Goal: Task Accomplishment & Management: Complete application form

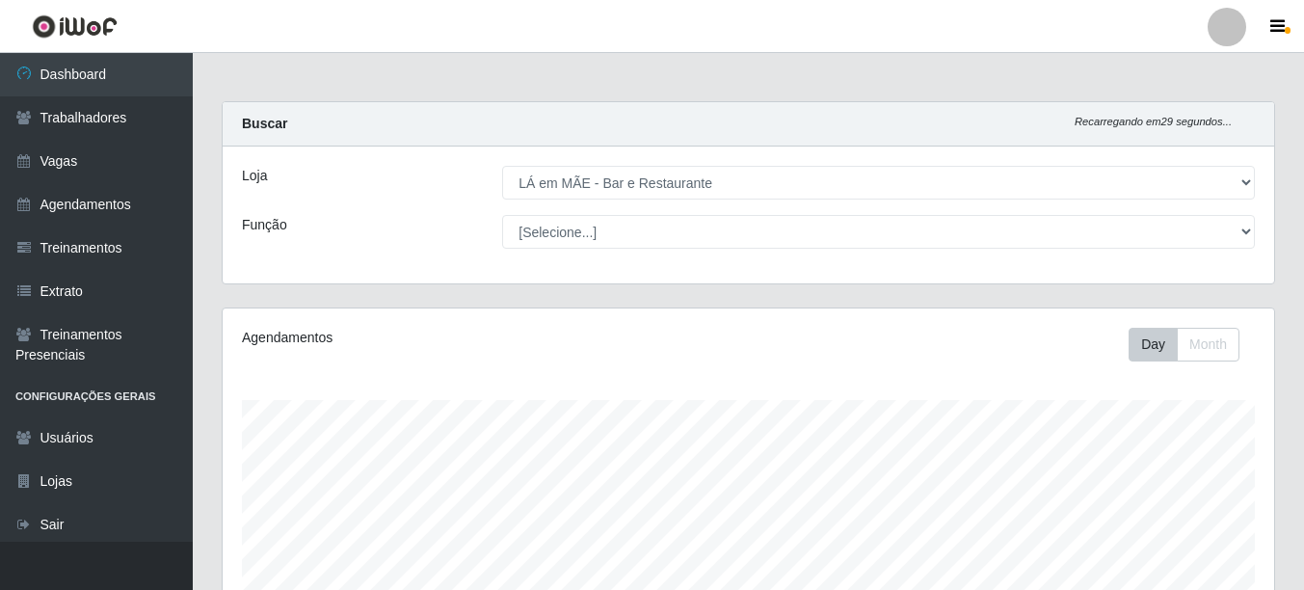
select select "265"
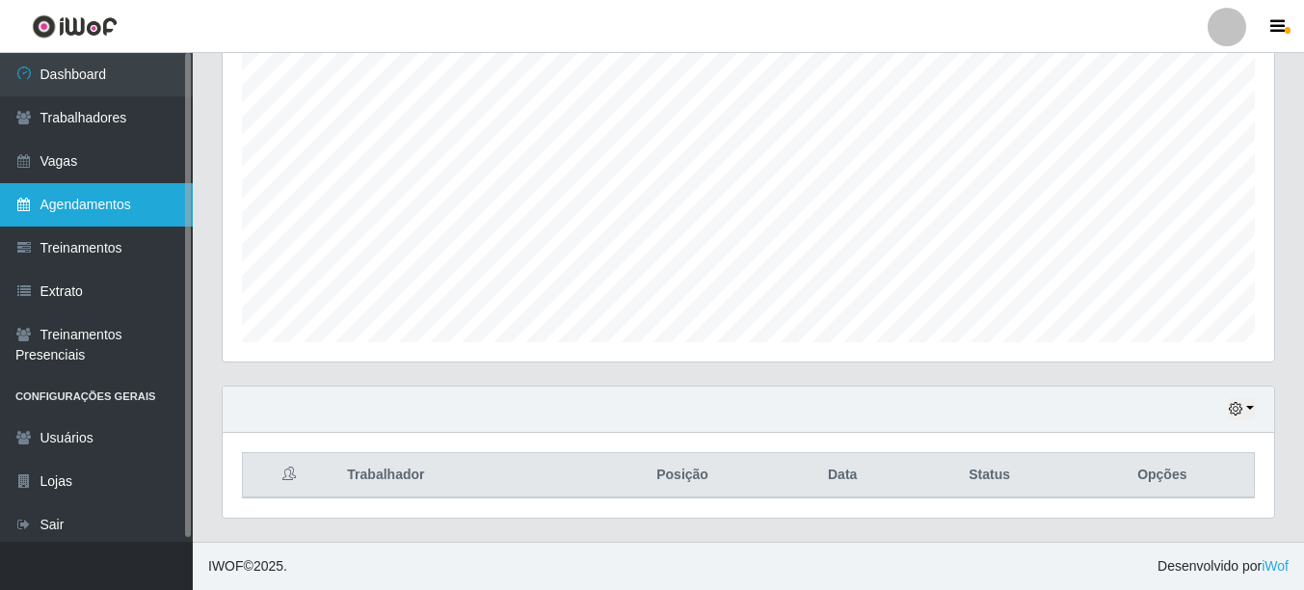
scroll to position [400, 1051]
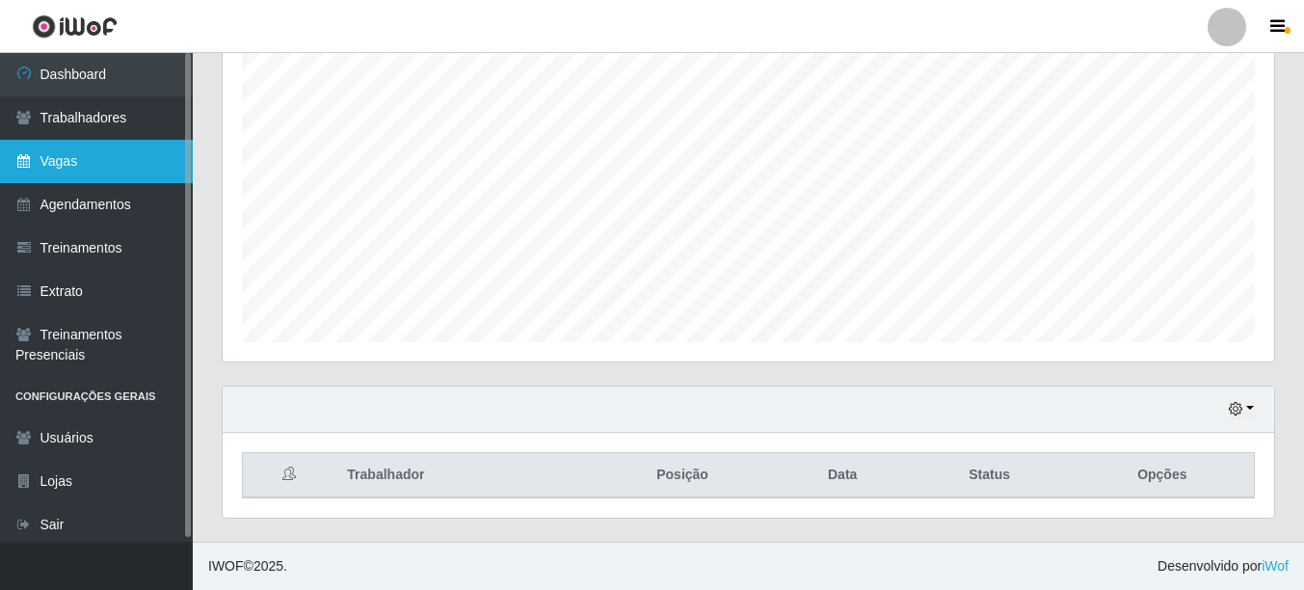
click at [69, 169] on link "Vagas" at bounding box center [96, 161] width 193 height 43
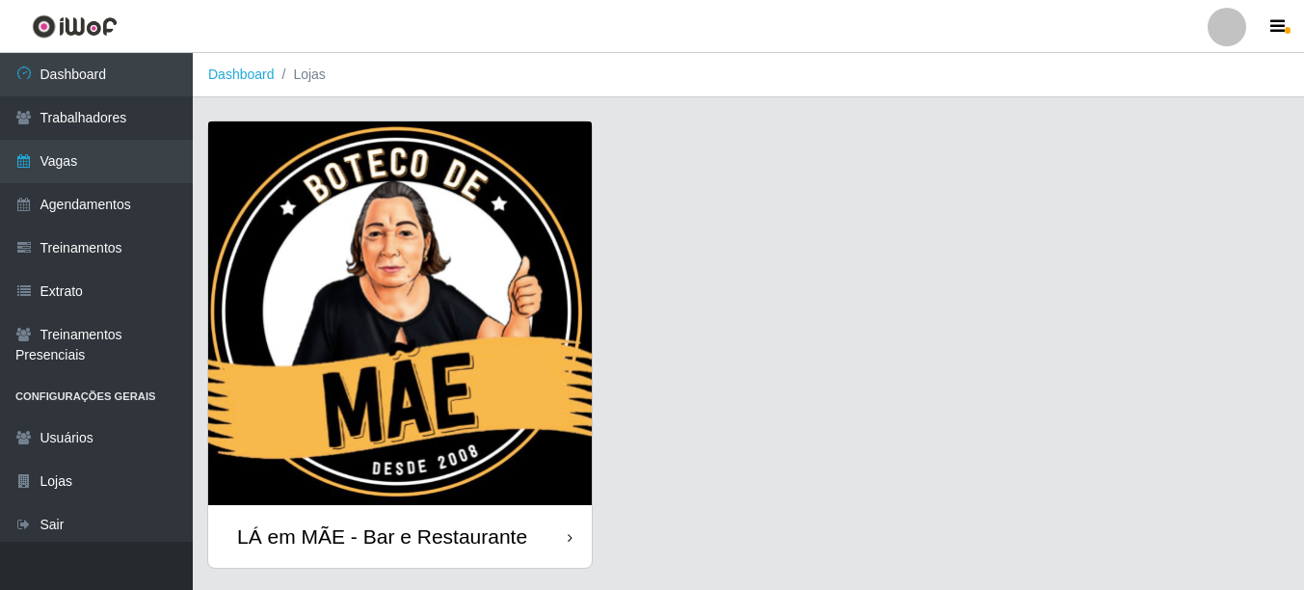
drag, startPoint x: 403, startPoint y: 522, endPoint x: 535, endPoint y: 458, distance: 146.9
click at [404, 524] on div "LÁ em MÃE - Bar e Restaurante" at bounding box center [382, 536] width 290 height 24
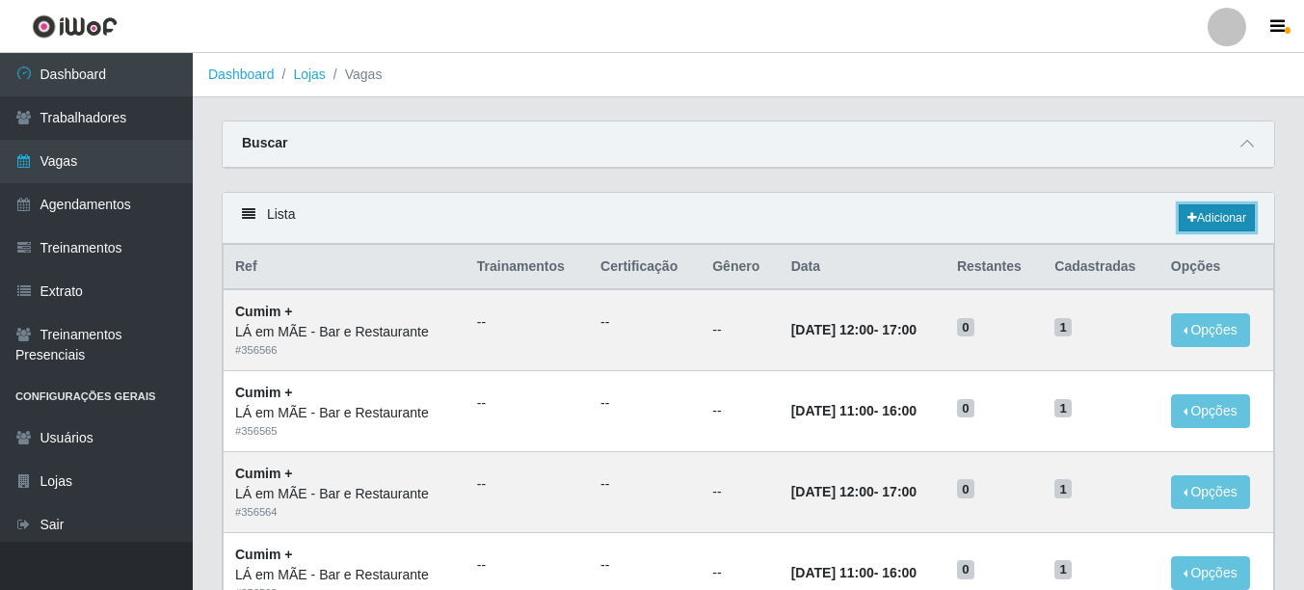
click at [1211, 217] on link "Adicionar" at bounding box center [1216, 217] width 76 height 27
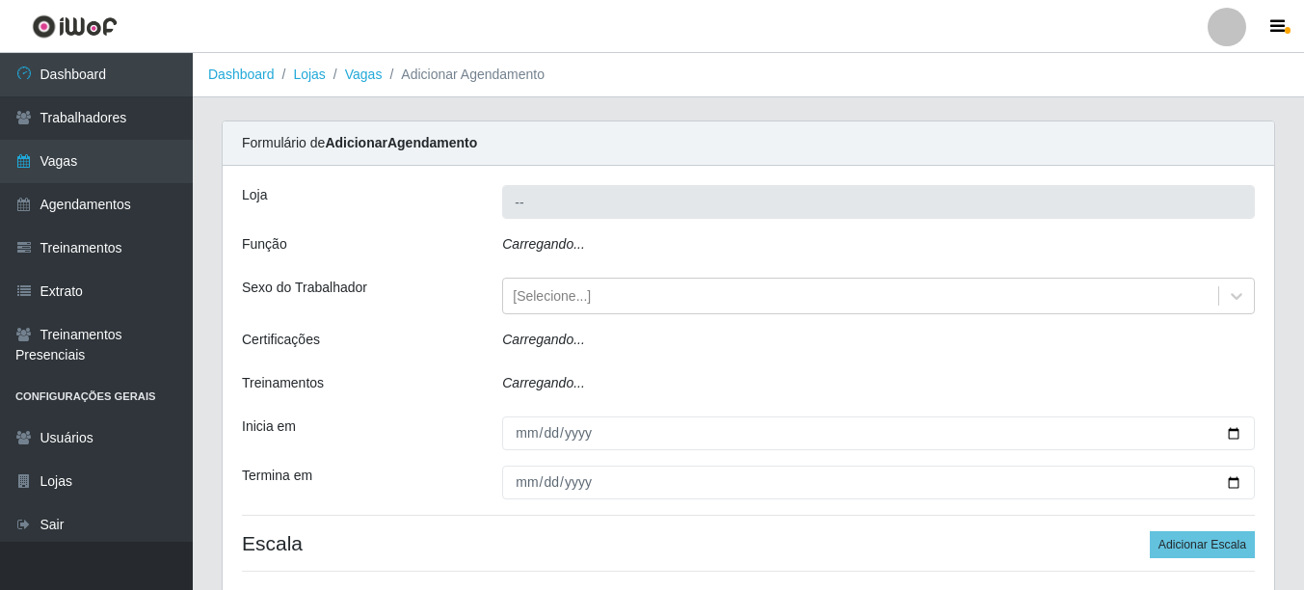
type input "LÁ em MÃE - Bar e Restaurante"
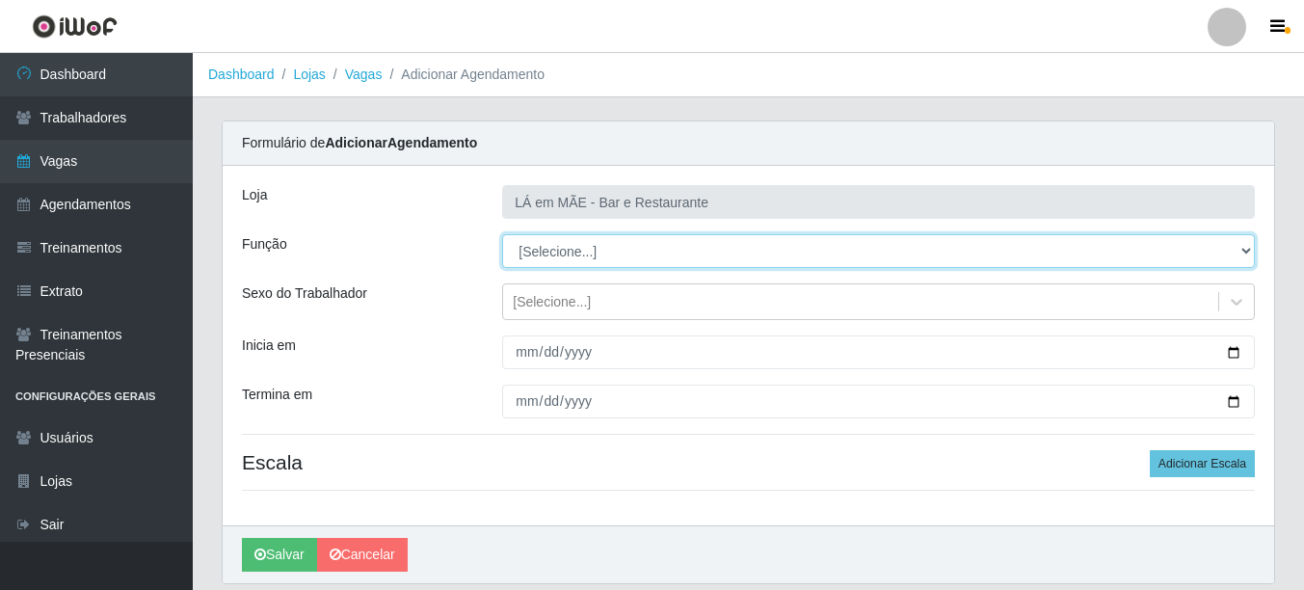
click at [538, 259] on select "[Selecione...] ASG ASG + ASG ++ Auxiliar de Cozinha Auxiliar de Cozinha + Auxil…" at bounding box center [878, 251] width 752 height 34
select select "17"
click at [502, 234] on select "[Selecione...] ASG ASG + ASG ++ Auxiliar de Cozinha Auxiliar de Cozinha + Auxil…" at bounding box center [878, 251] width 752 height 34
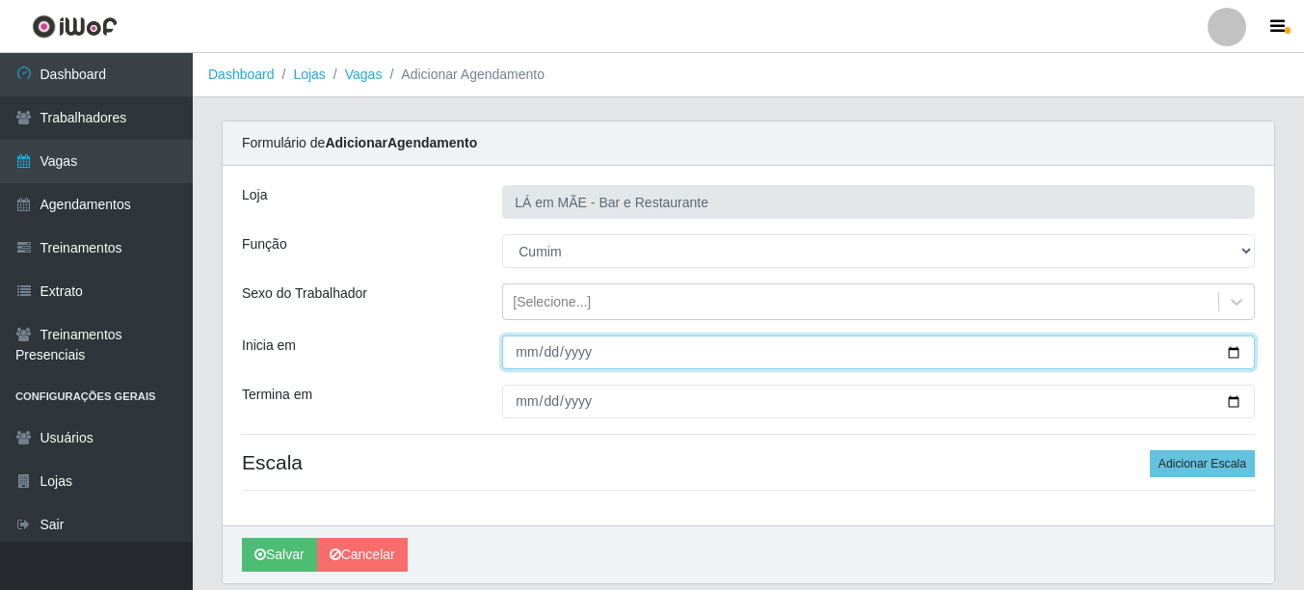
click at [1235, 356] on input "Inicia em" at bounding box center [878, 352] width 752 height 34
type input "[DATE]"
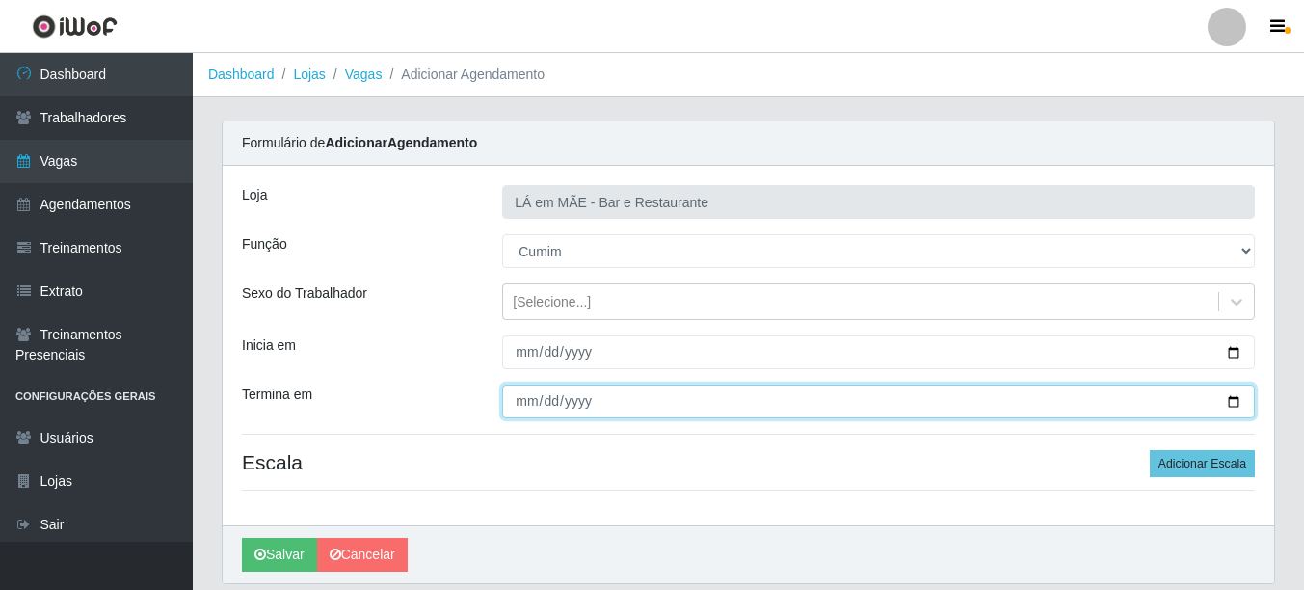
click at [1225, 401] on input "Termina em" at bounding box center [878, 401] width 752 height 34
type input "[DATE]"
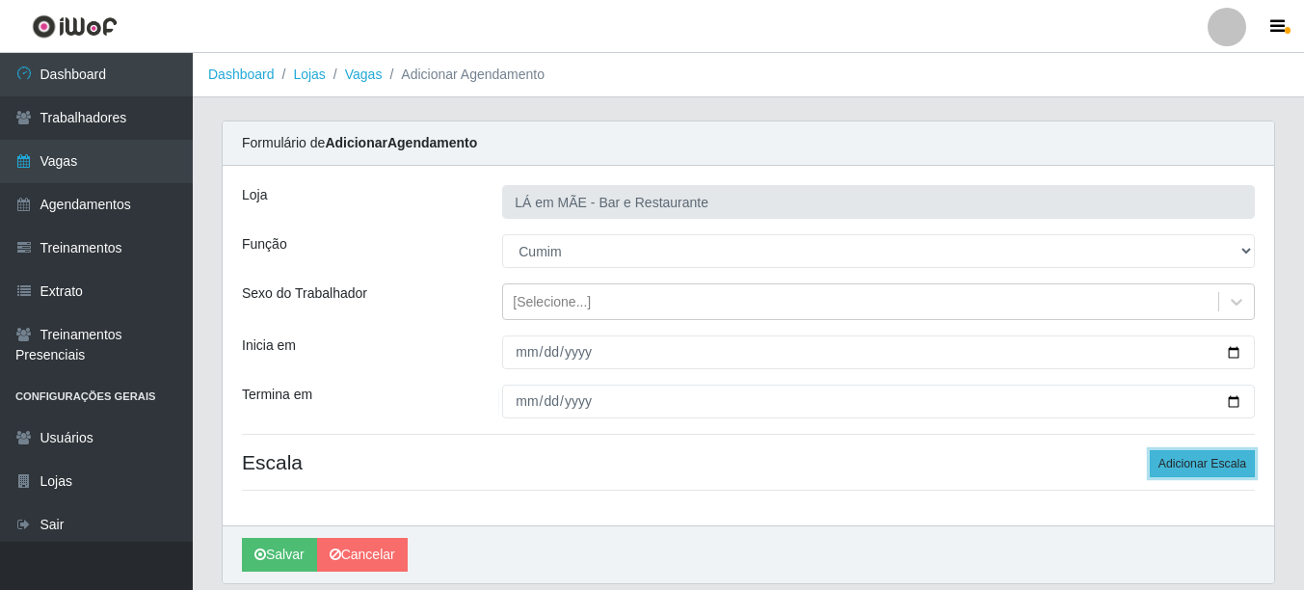
click at [1166, 467] on button "Adicionar Escala" at bounding box center [1201, 463] width 105 height 27
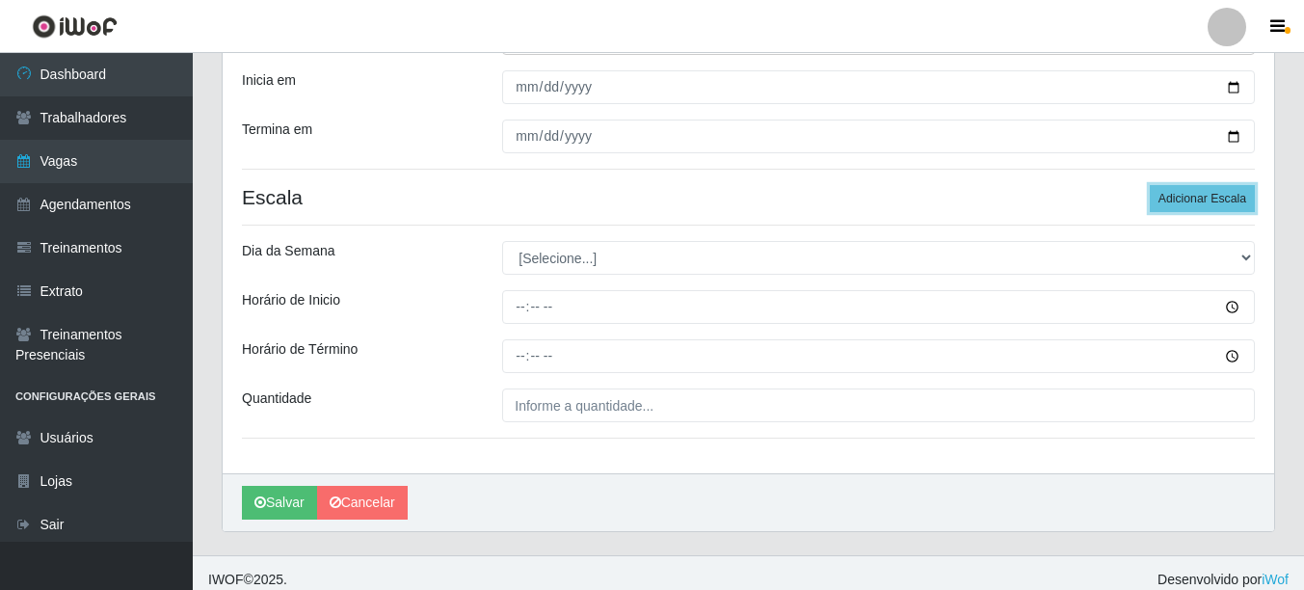
scroll to position [278, 0]
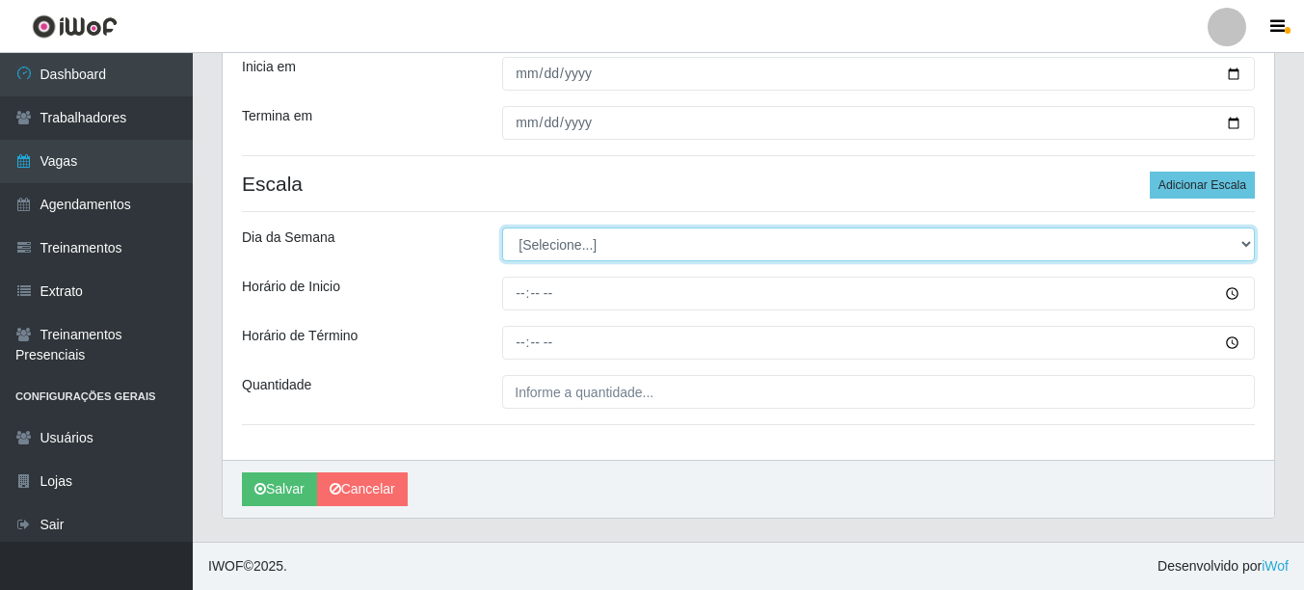
click at [559, 245] on select "[Selecione...] Segunda Terça Quarta Quinta Sexta Sábado Domingo" at bounding box center [878, 244] width 752 height 34
select select "5"
click at [502, 227] on select "[Selecione...] Segunda Terça Quarta Quinta Sexta Sábado Domingo" at bounding box center [878, 244] width 752 height 34
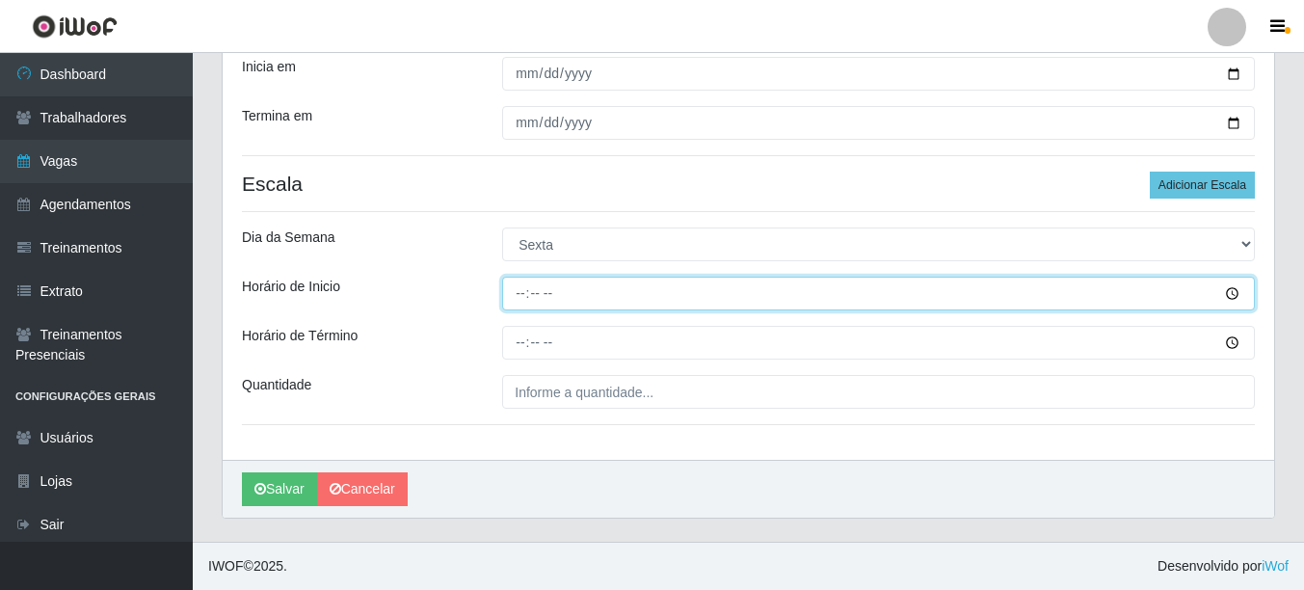
click at [514, 300] on input "Horário de Inicio" at bounding box center [878, 294] width 752 height 34
type input "11:00"
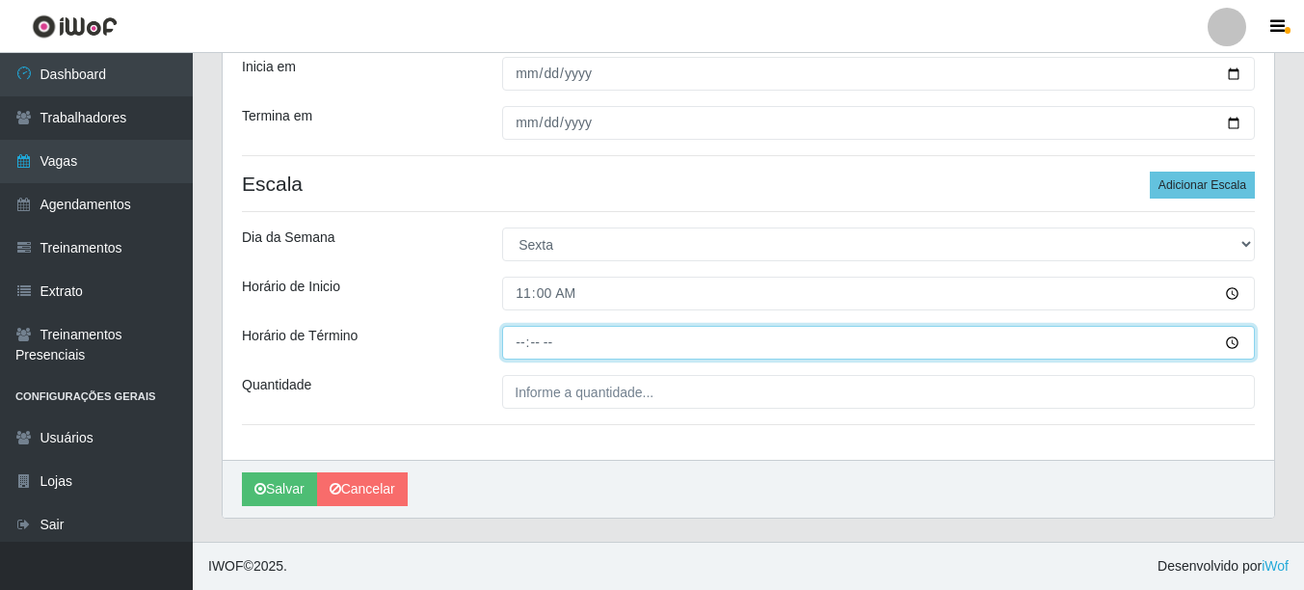
click at [514, 351] on input "Horário de Término" at bounding box center [878, 343] width 752 height 34
type input "16:00"
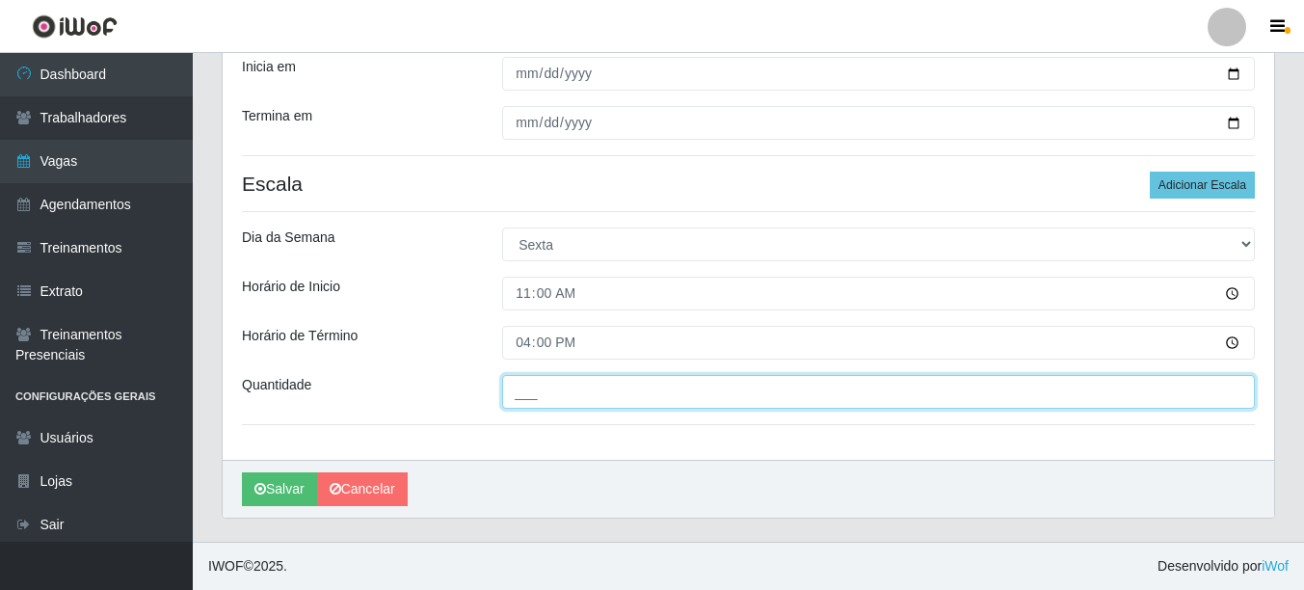
click at [533, 387] on input "___" at bounding box center [878, 392] width 752 height 34
type input "1__"
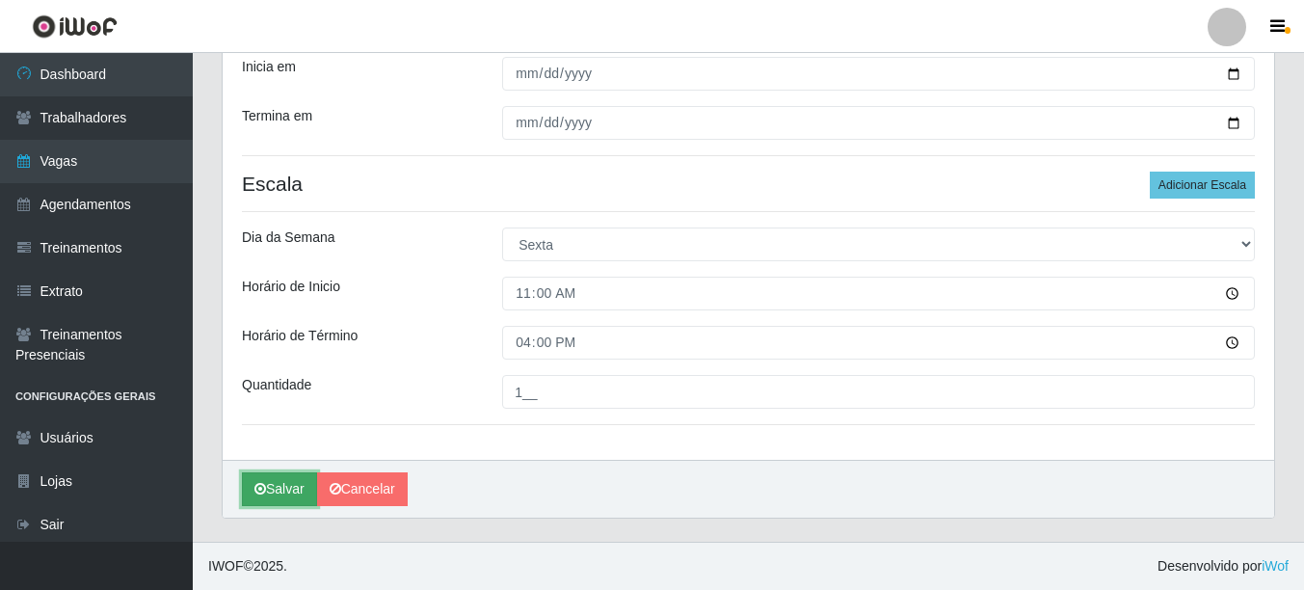
click at [283, 485] on button "Salvar" at bounding box center [279, 489] width 75 height 34
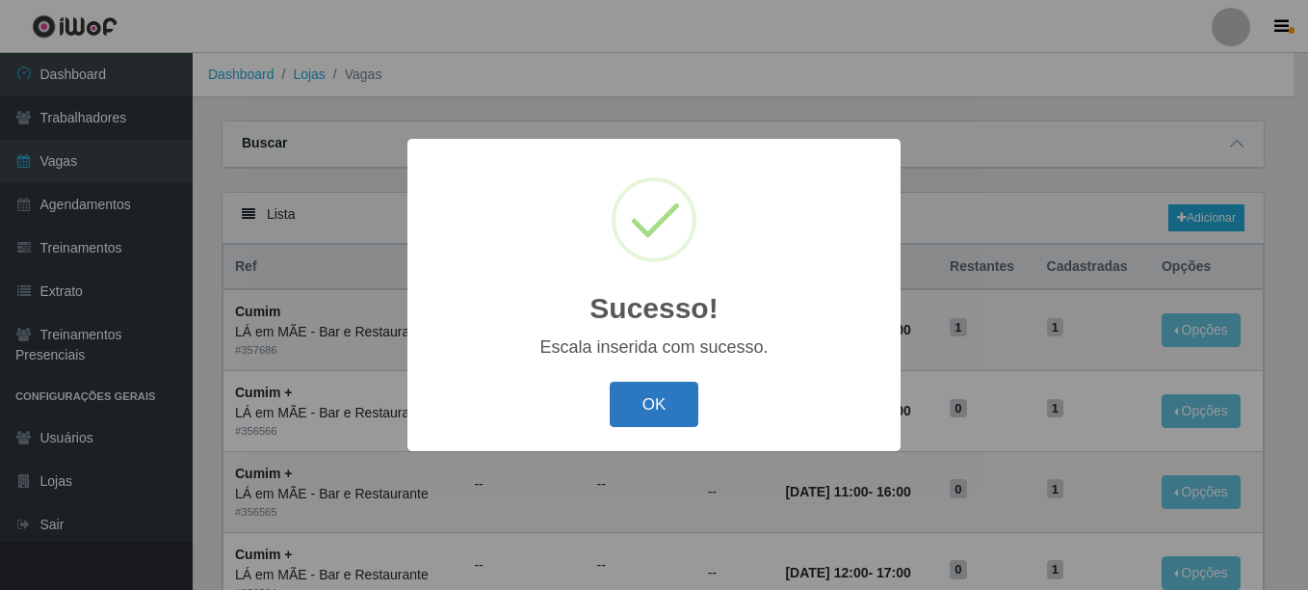
click at [617, 408] on button "OK" at bounding box center [655, 404] width 90 height 45
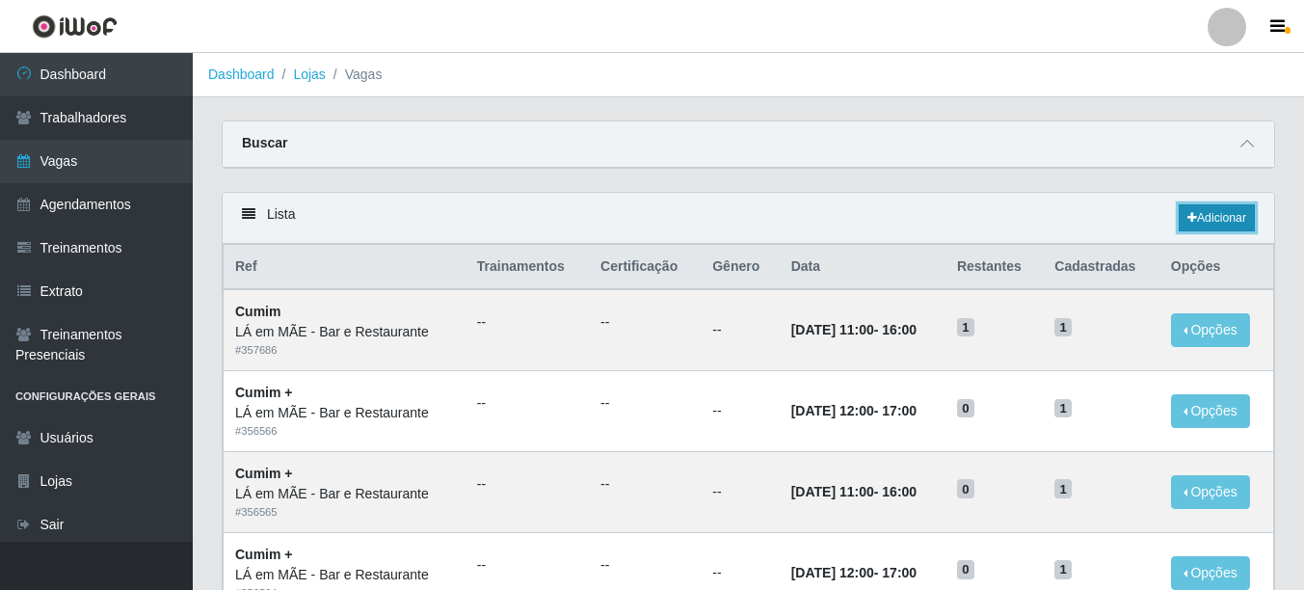
click at [1218, 214] on link "Adicionar" at bounding box center [1216, 217] width 76 height 27
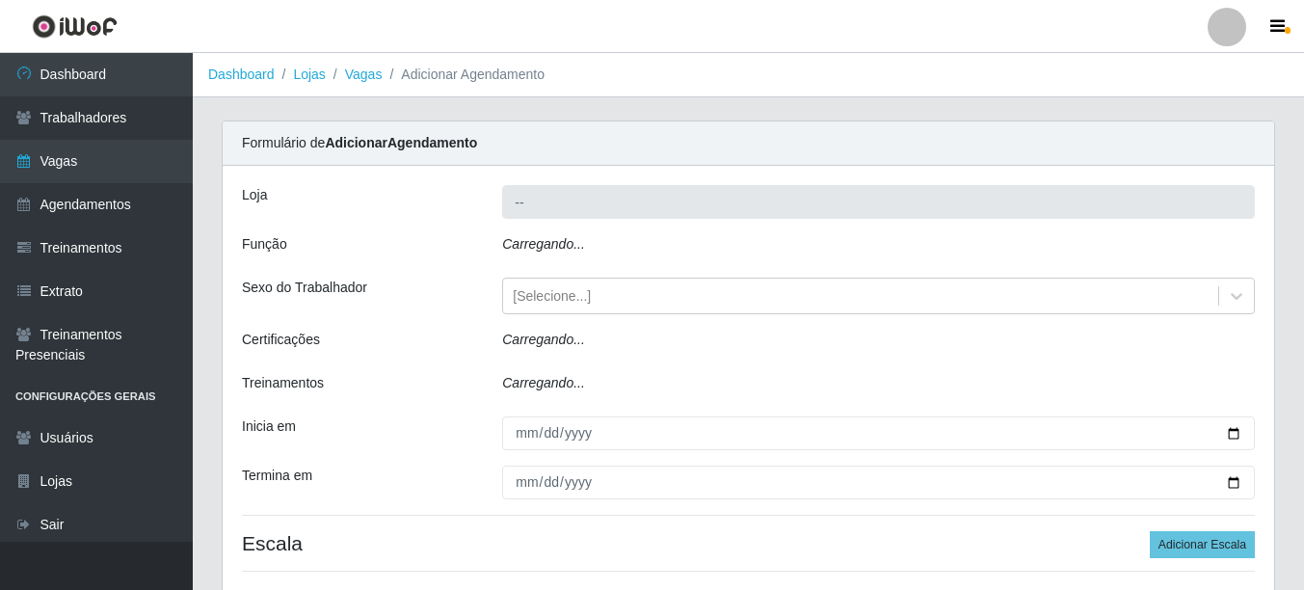
type input "LÁ em MÃE - Bar e Restaurante"
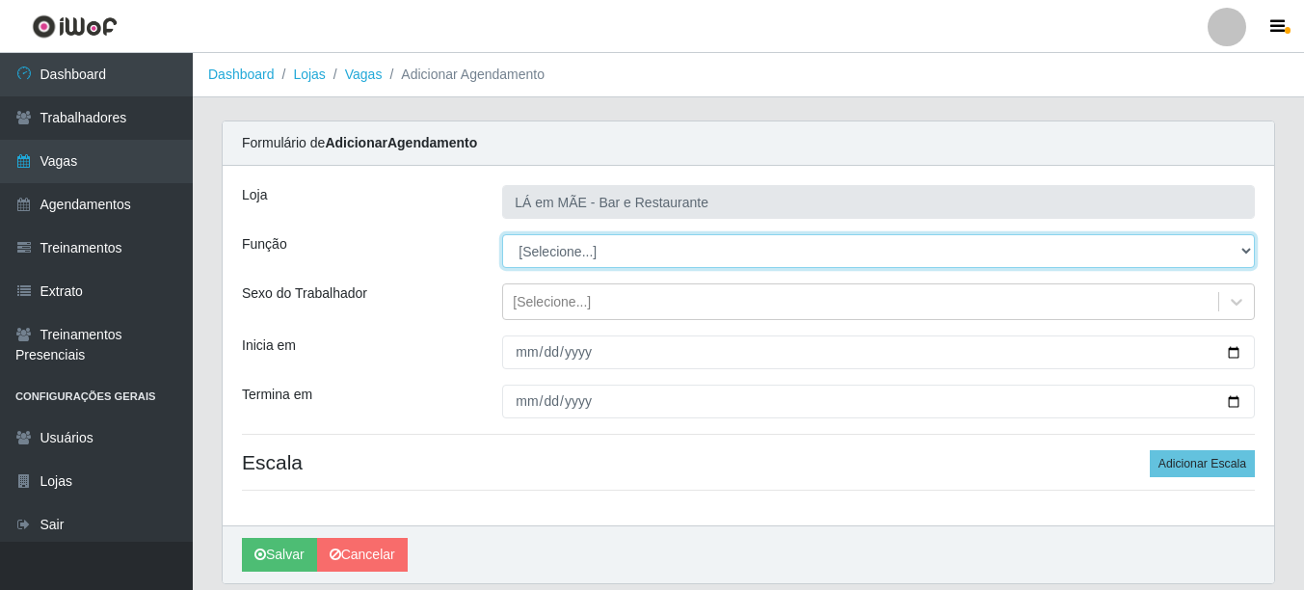
click at [526, 252] on select "[Selecione...] ASG ASG + ASG ++ Auxiliar de Cozinha Auxiliar de Cozinha + Auxil…" at bounding box center [878, 251] width 752 height 34
select select "91"
click at [502, 234] on select "[Selecione...] ASG ASG + ASG ++ Auxiliar de Cozinha Auxiliar de Cozinha + Auxil…" at bounding box center [878, 251] width 752 height 34
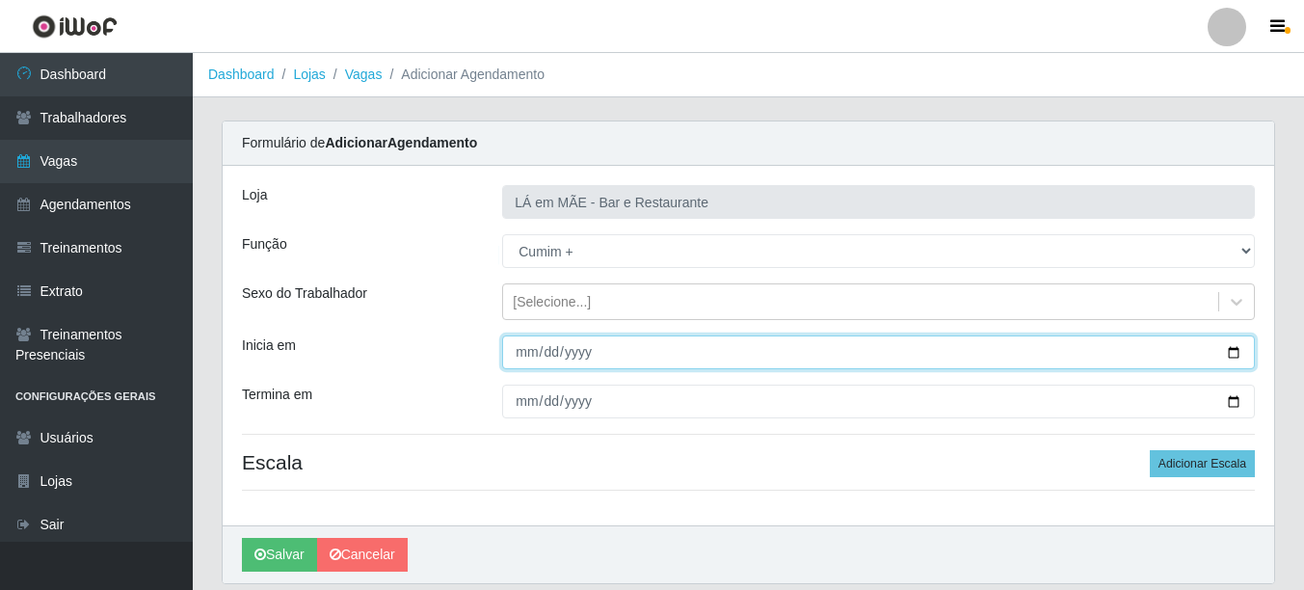
click at [1230, 354] on input "Inicia em" at bounding box center [878, 352] width 752 height 34
type input "[DATE]"
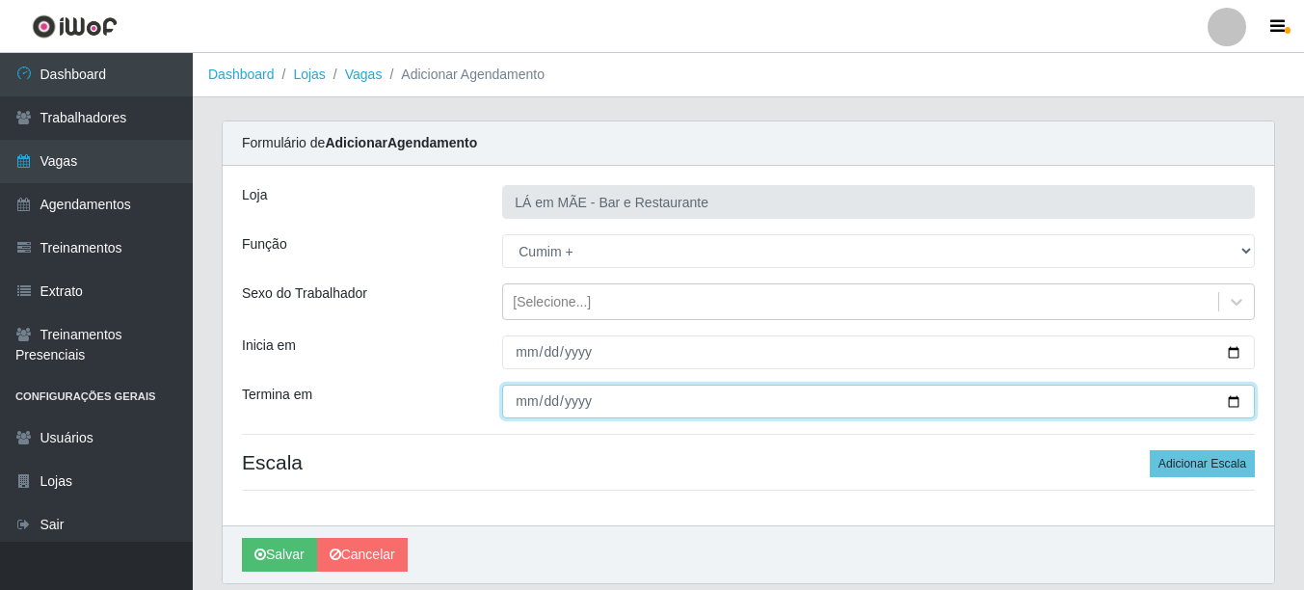
click at [1230, 400] on input "Termina em" at bounding box center [878, 401] width 752 height 34
type input "[DATE]"
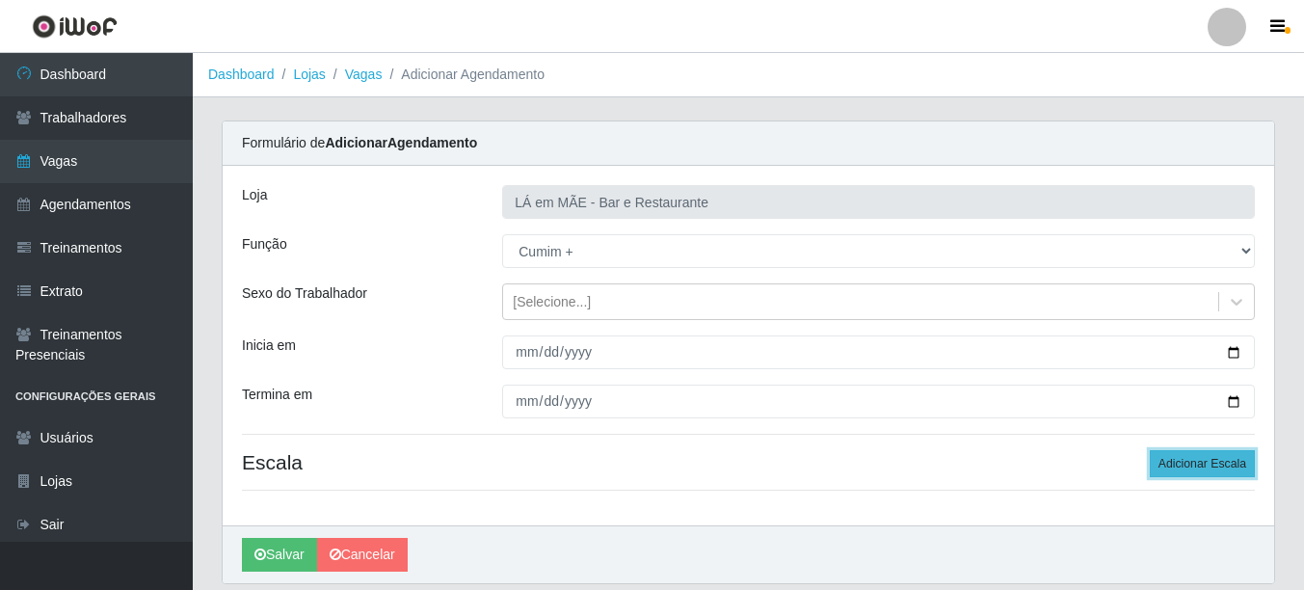
click at [1220, 461] on button "Adicionar Escala" at bounding box center [1201, 463] width 105 height 27
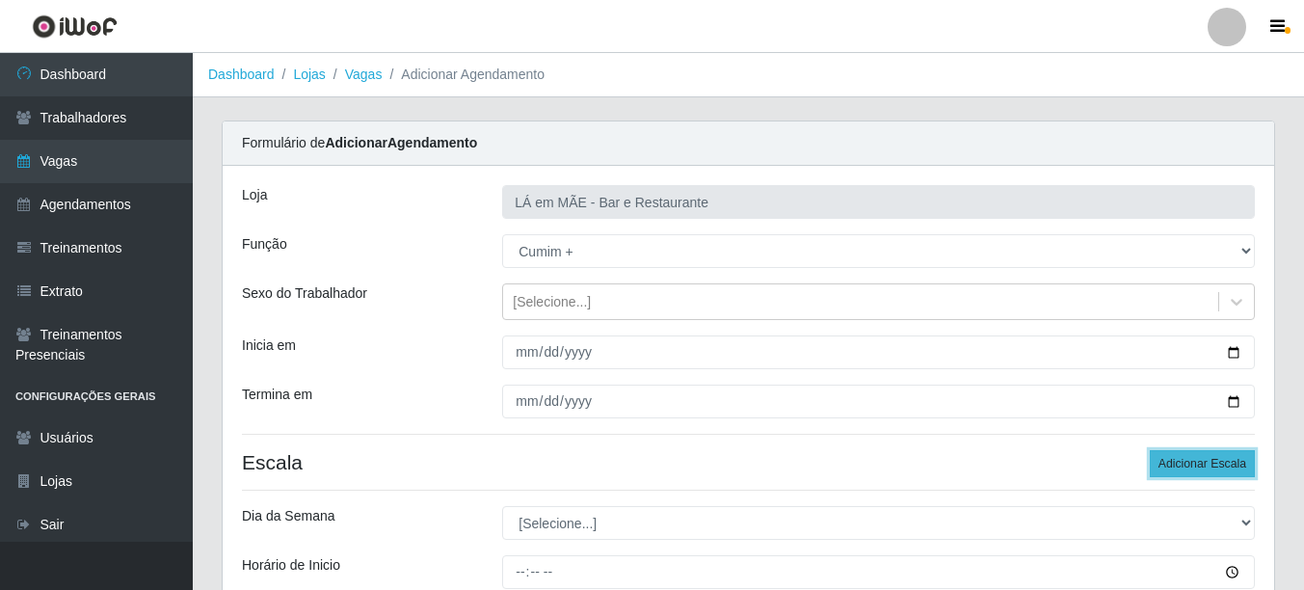
click at [1220, 461] on button "Adicionar Escala" at bounding box center [1201, 463] width 105 height 27
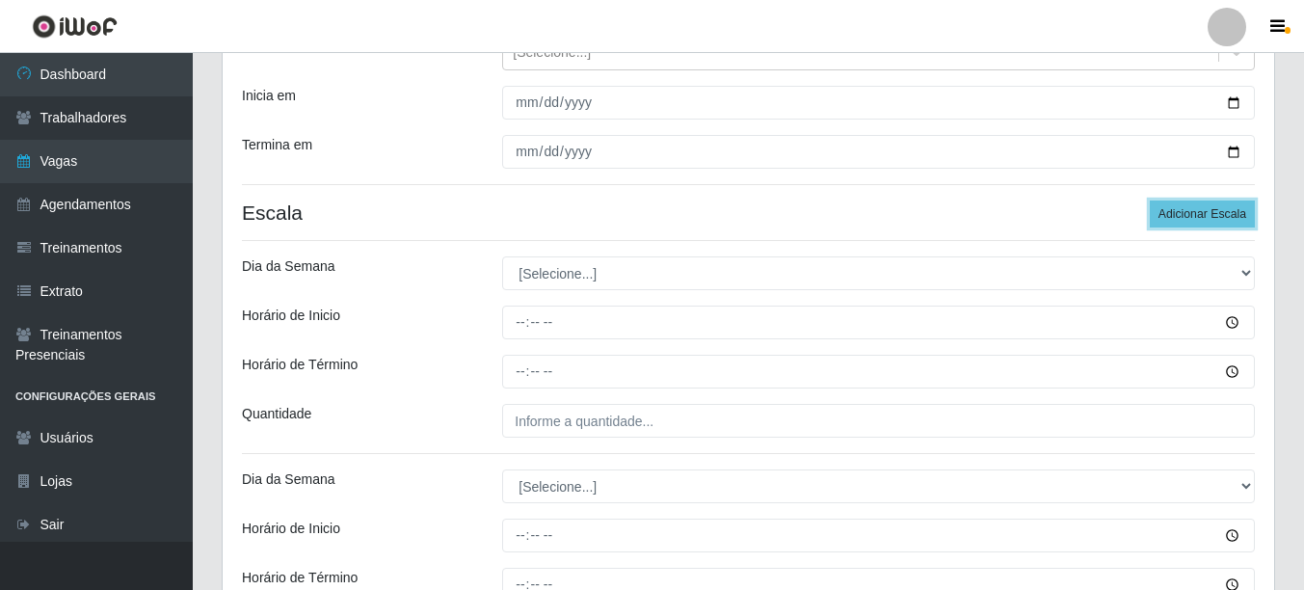
scroll to position [289, 0]
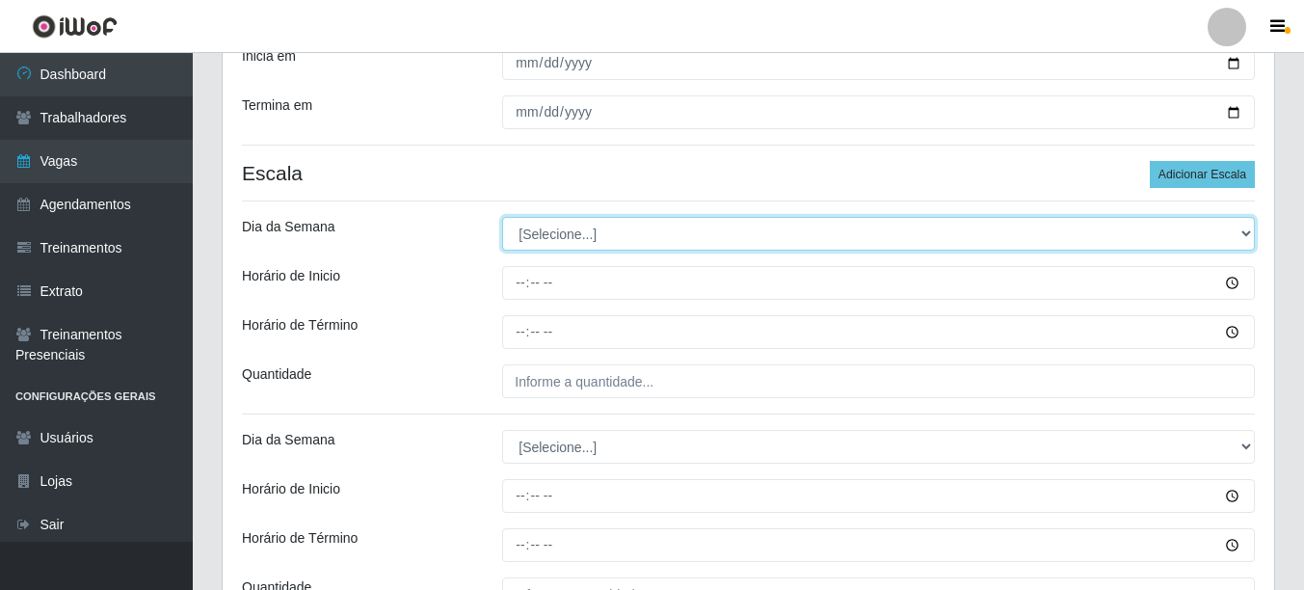
click at [532, 232] on select "[Selecione...] Segunda Terça Quarta Quinta Sexta Sábado Domingo" at bounding box center [878, 234] width 752 height 34
select select "6"
click at [502, 217] on select "[Selecione...] Segunda Terça Quarta Quinta Sexta Sábado Domingo" at bounding box center [878, 234] width 752 height 34
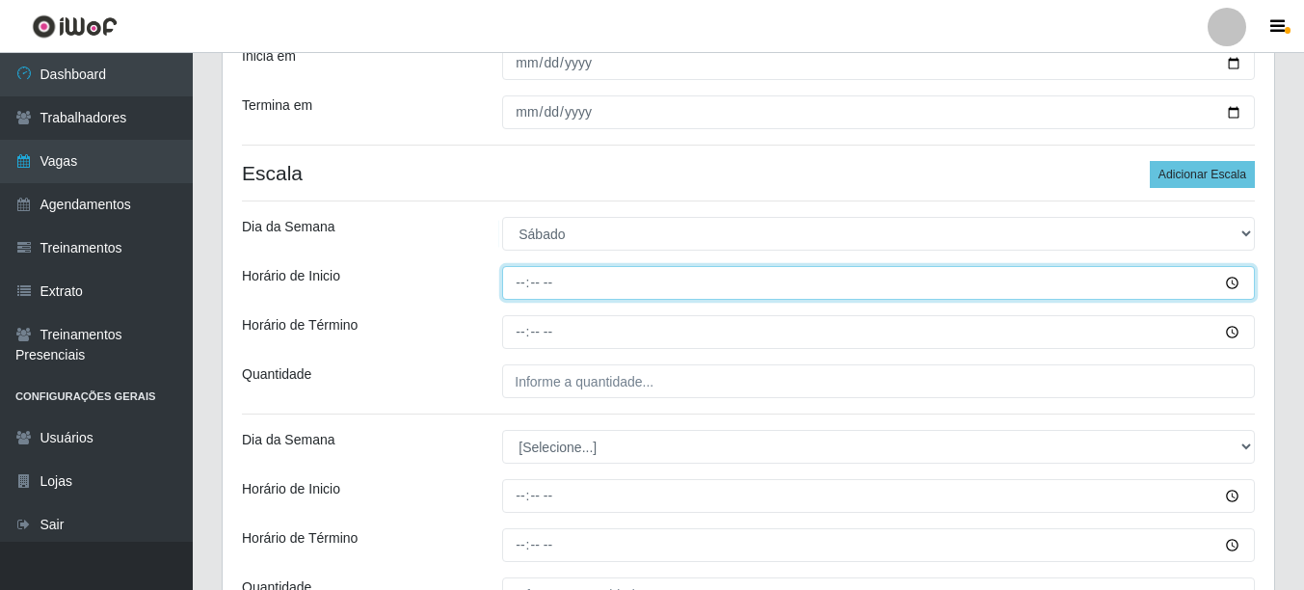
click at [522, 296] on input "Horário de Inicio" at bounding box center [878, 283] width 752 height 34
type input "11:00"
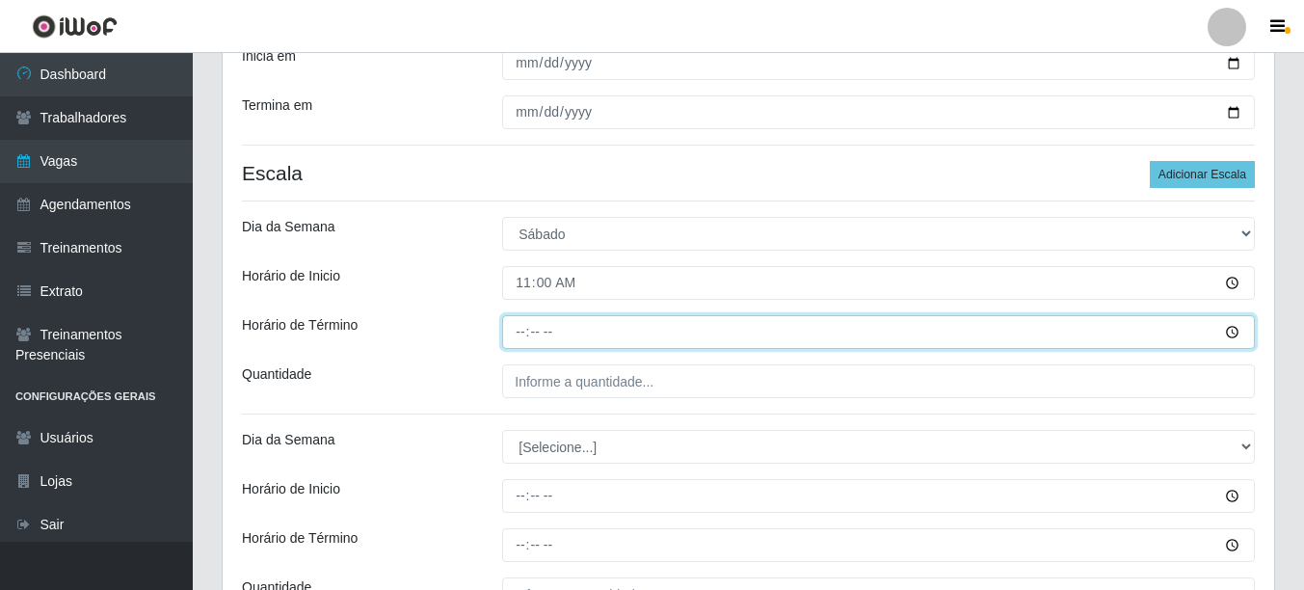
click at [521, 333] on input "Horário de Término" at bounding box center [878, 332] width 752 height 34
type input "16:00"
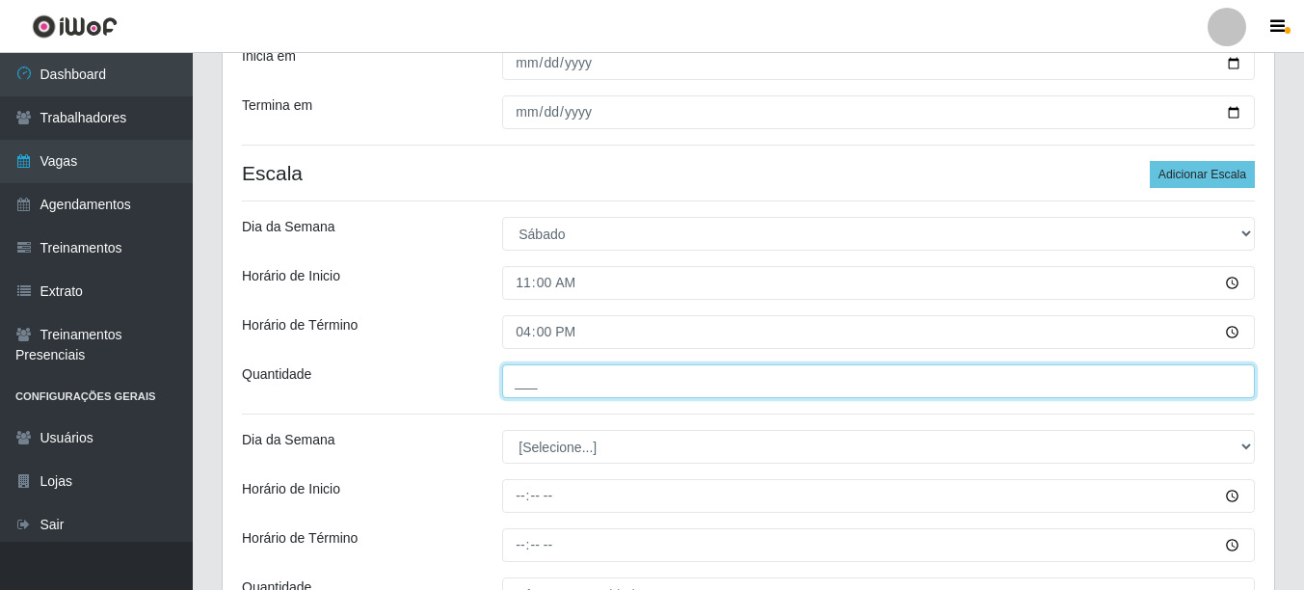
click at [520, 392] on input "___" at bounding box center [878, 381] width 752 height 34
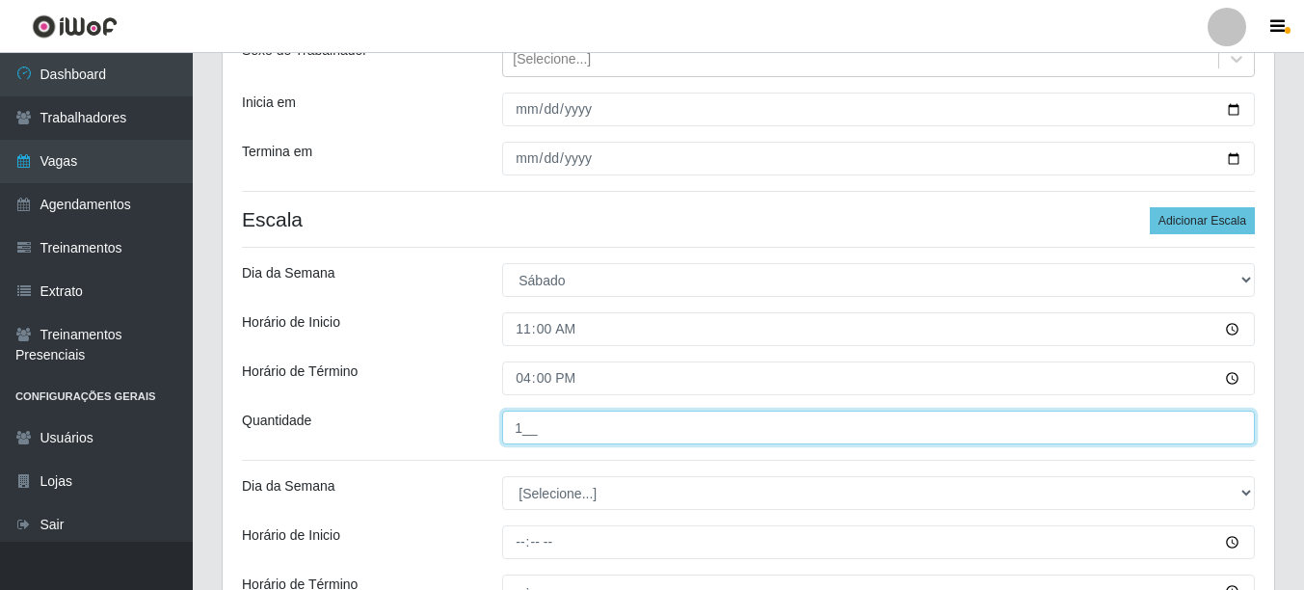
scroll to position [385, 0]
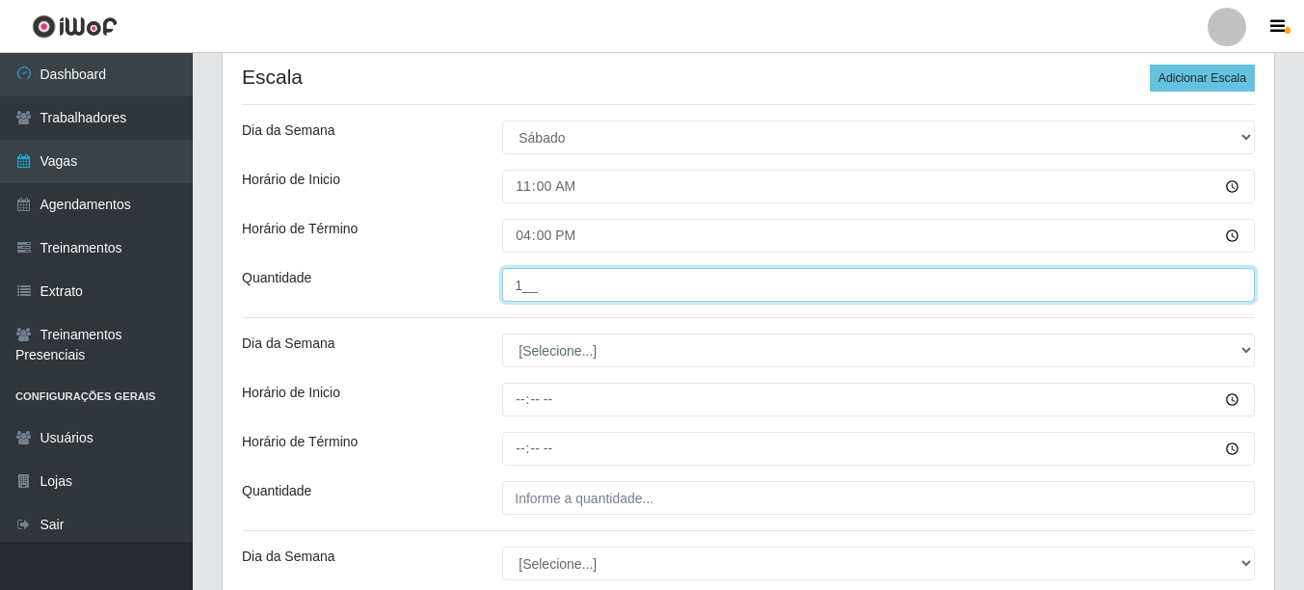
type input "1__"
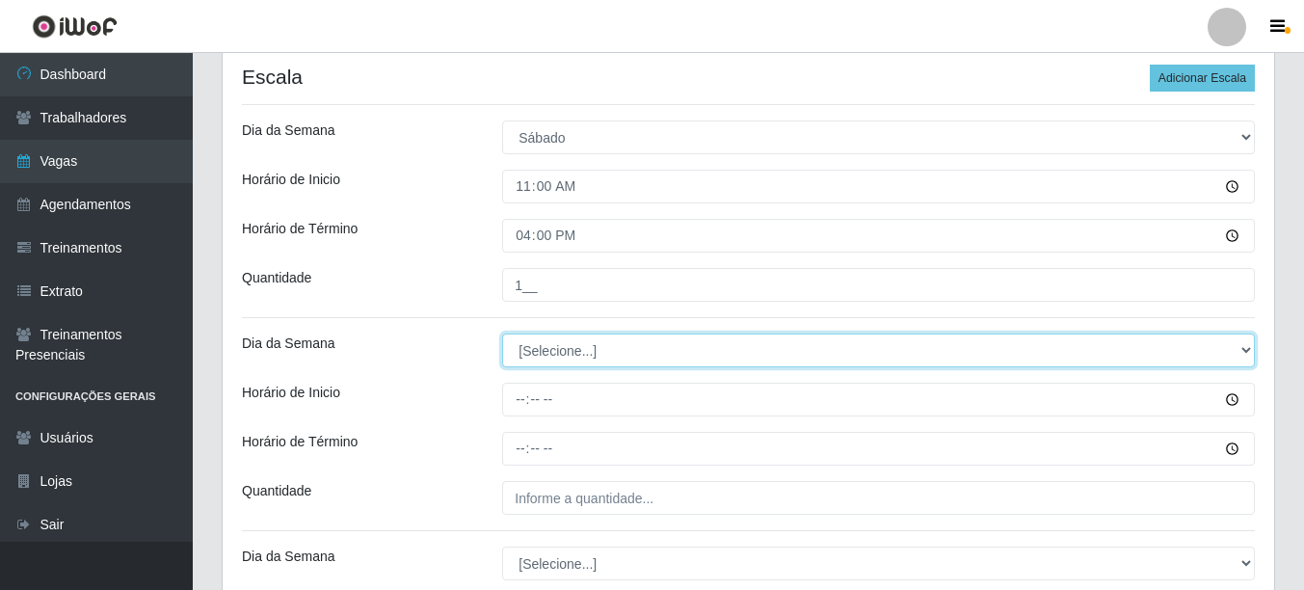
click at [531, 357] on select "[Selecione...] Segunda Terça Quarta Quinta Sexta Sábado Domingo" at bounding box center [878, 350] width 752 height 34
select select "6"
click at [502, 333] on select "[Selecione...] Segunda Terça Quarta Quinta Sexta Sábado Domingo" at bounding box center [878, 350] width 752 height 34
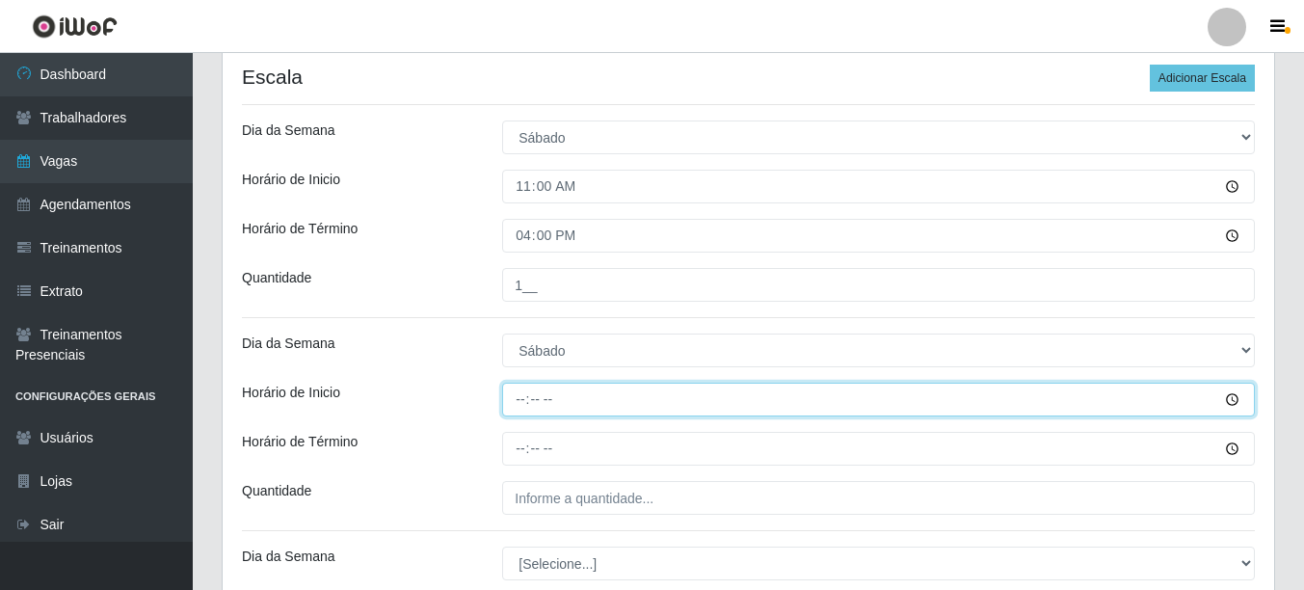
click at [516, 401] on input "Horário de Inicio" at bounding box center [878, 399] width 752 height 34
type input "12:00"
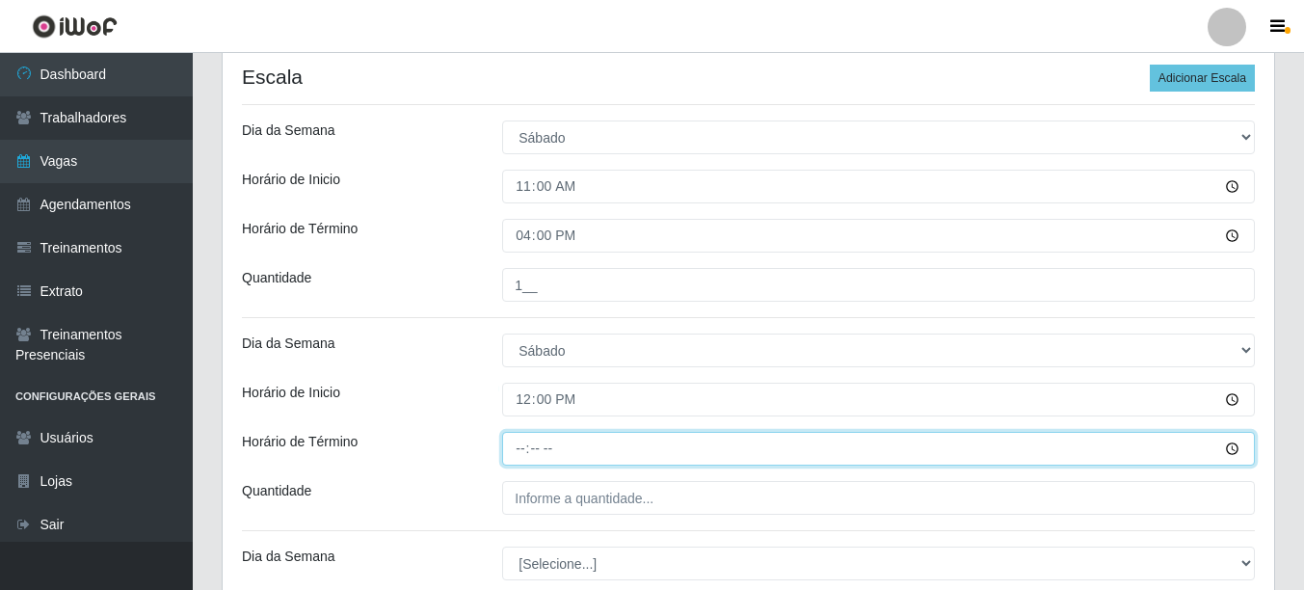
click at [517, 460] on input "Horário de Término" at bounding box center [878, 449] width 752 height 34
type input "17:00"
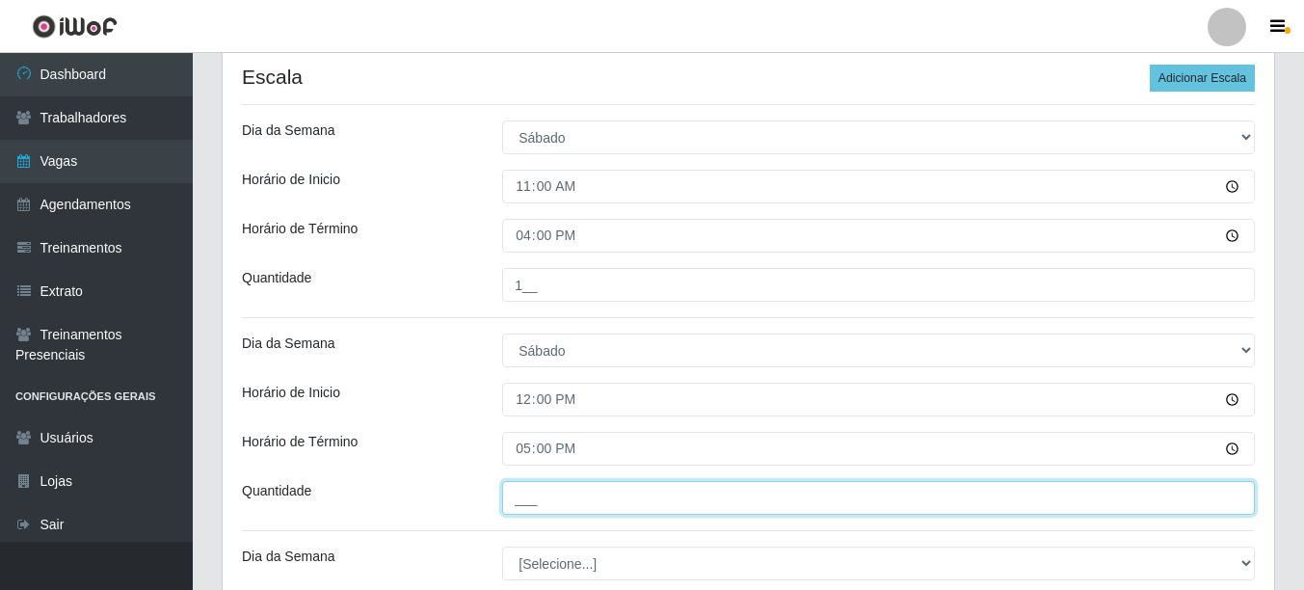
click at [527, 487] on input "___" at bounding box center [878, 498] width 752 height 34
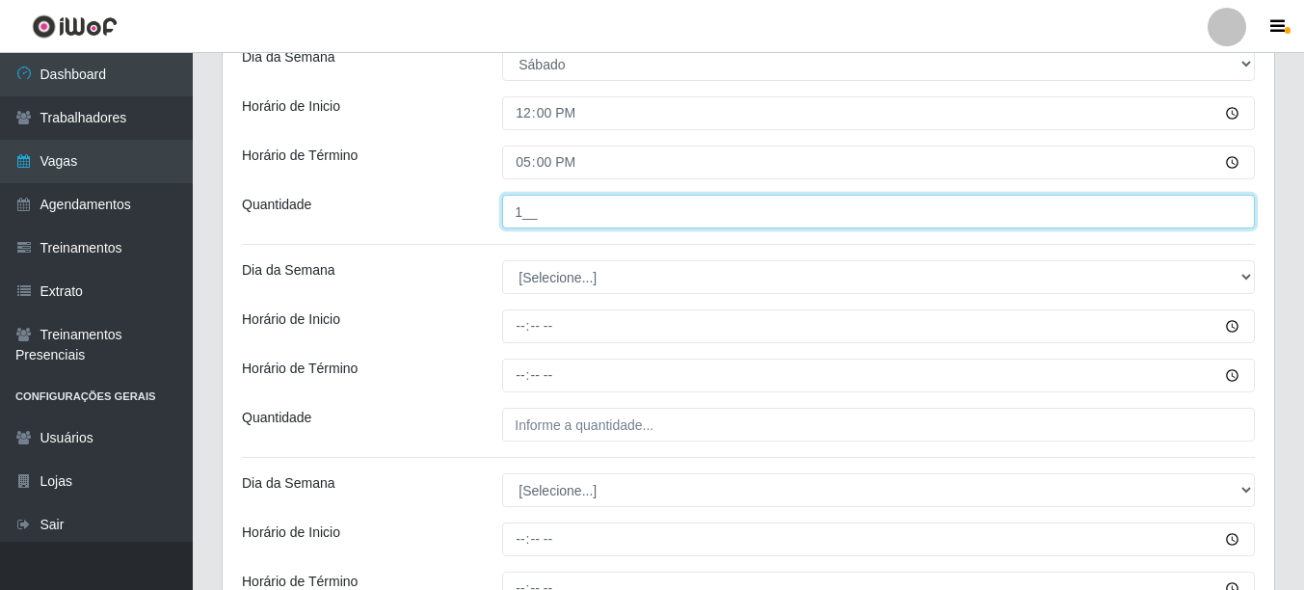
scroll to position [674, 0]
type input "1__"
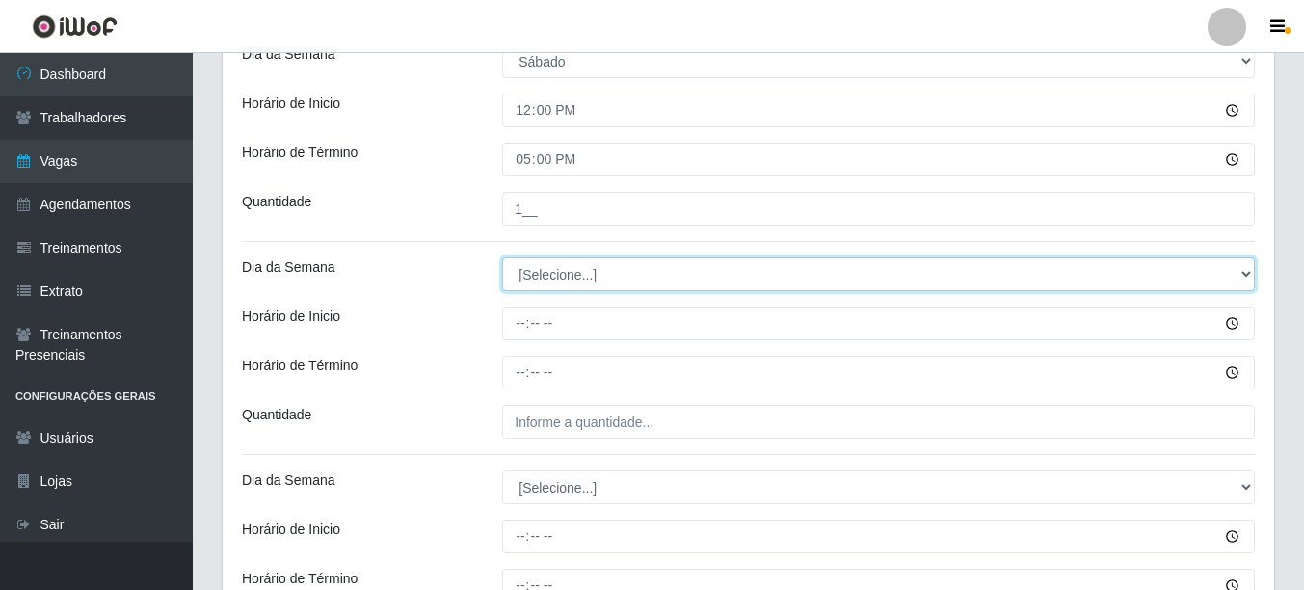
click at [540, 275] on select "[Selecione...] Segunda Terça Quarta Quinta Sexta Sábado Domingo" at bounding box center [878, 274] width 752 height 34
select select "0"
click at [502, 257] on select "[Selecione...] Segunda Terça Quarta Quinta Sexta Sábado Domingo" at bounding box center [878, 274] width 752 height 34
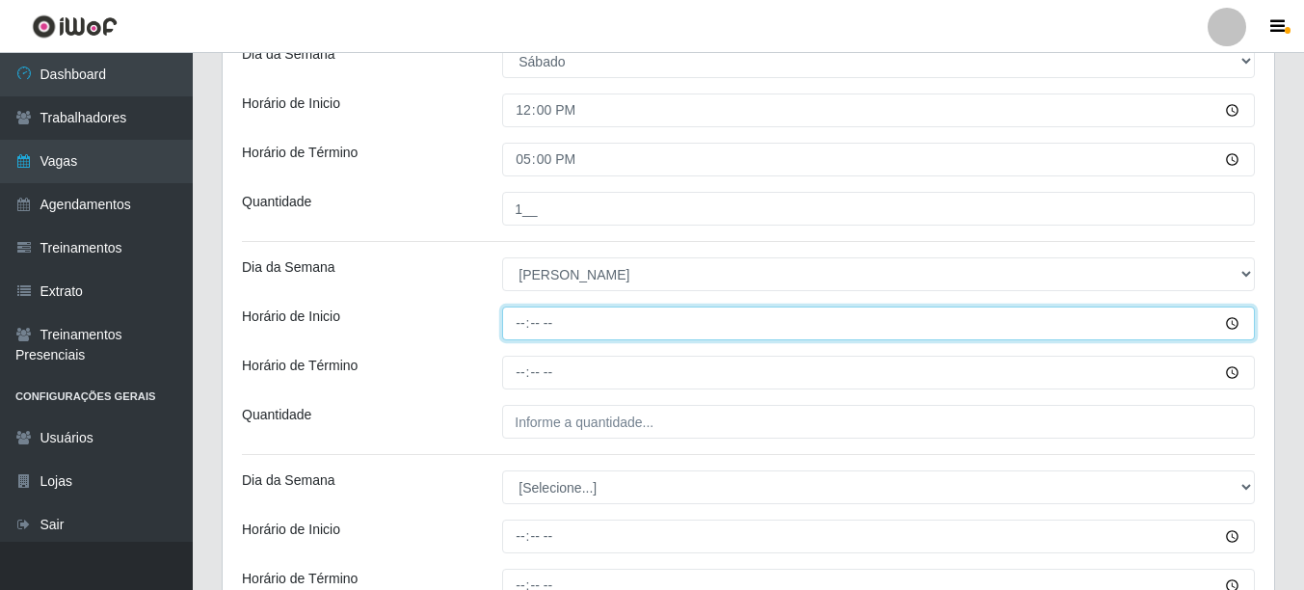
click at [515, 331] on input "Horário de Inicio" at bounding box center [878, 323] width 752 height 34
type input "11:00"
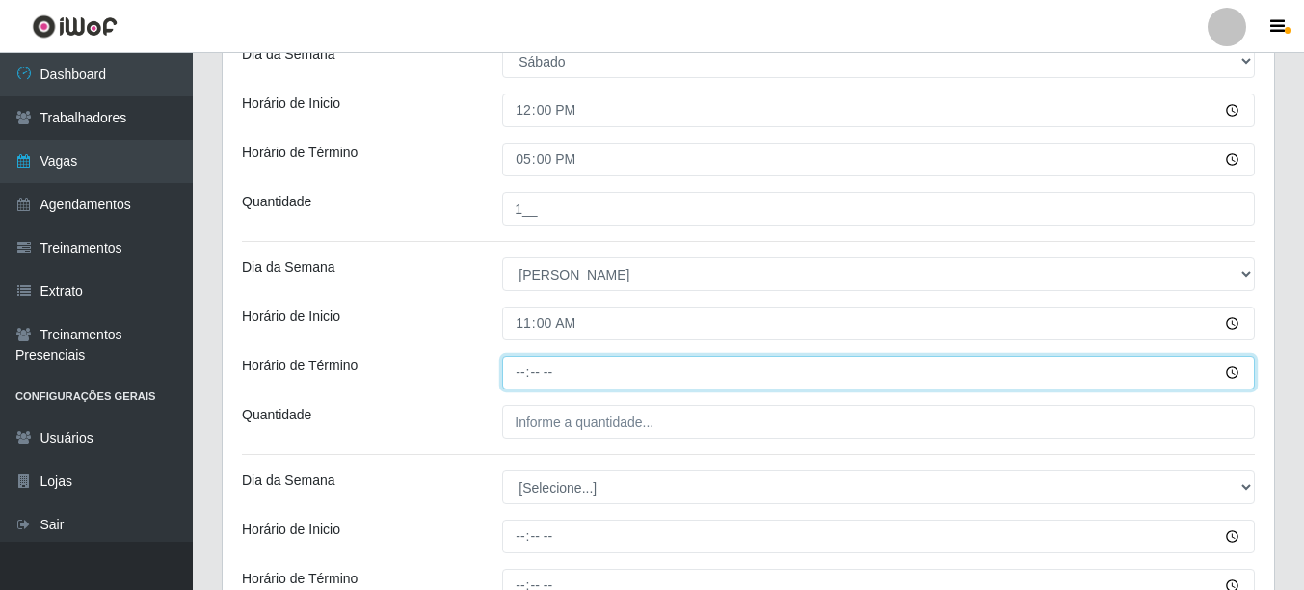
click at [520, 382] on input "Horário de Término" at bounding box center [878, 373] width 752 height 34
type input "16:00"
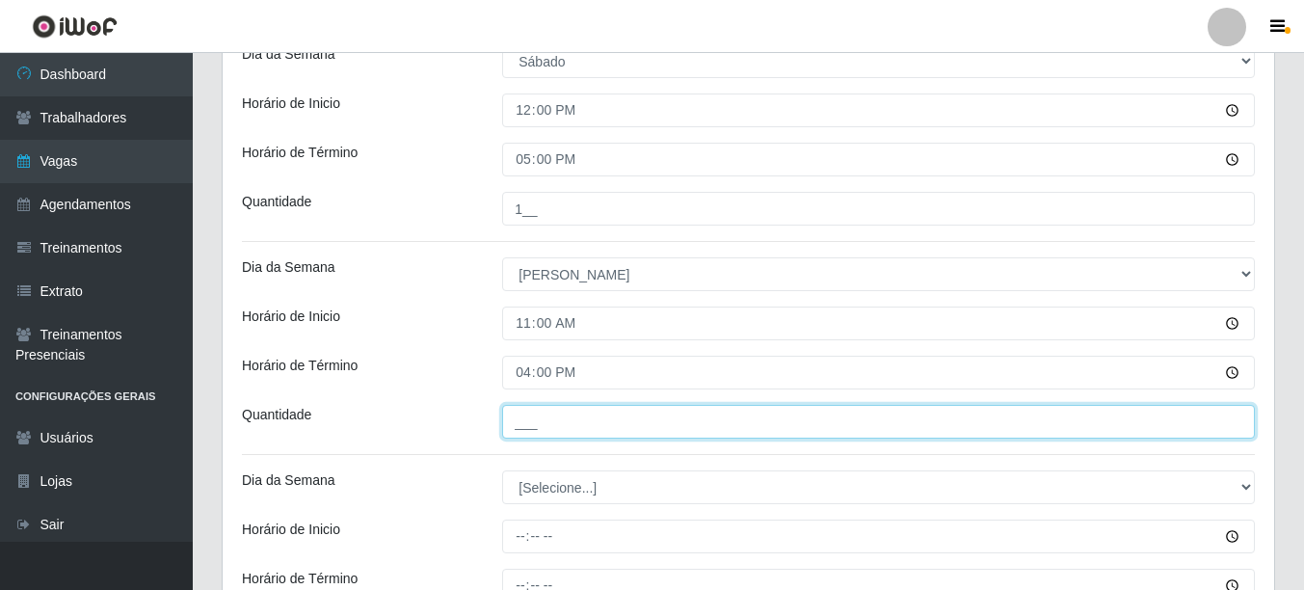
click at [542, 437] on input "___" at bounding box center [878, 422] width 752 height 34
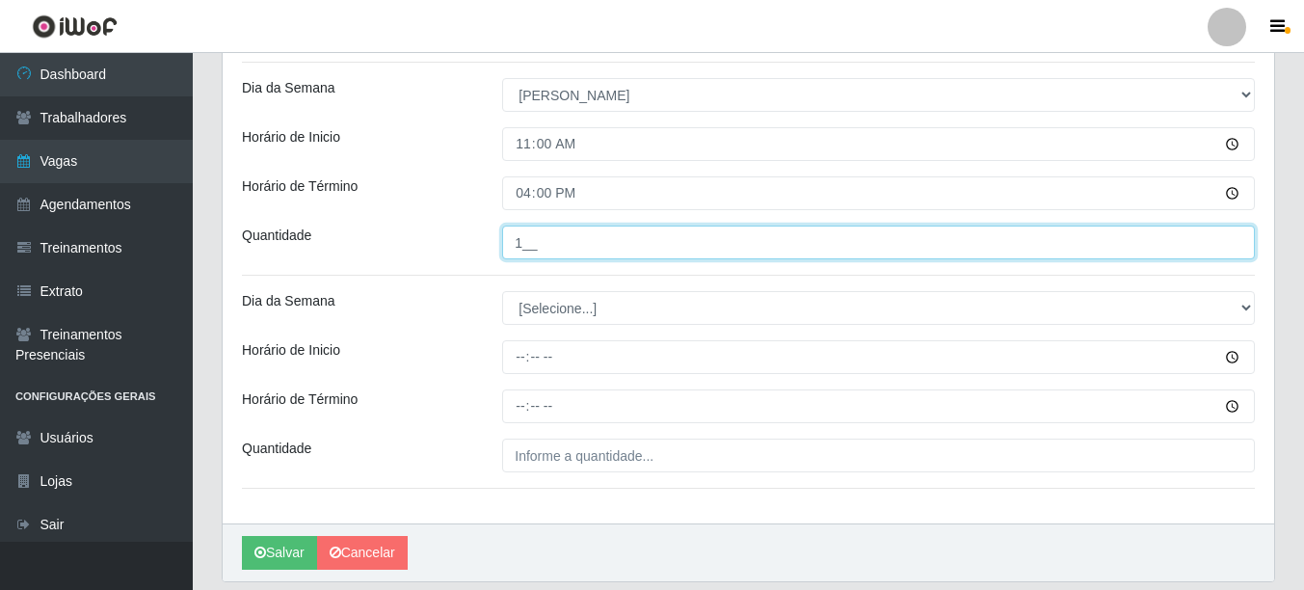
scroll to position [867, 0]
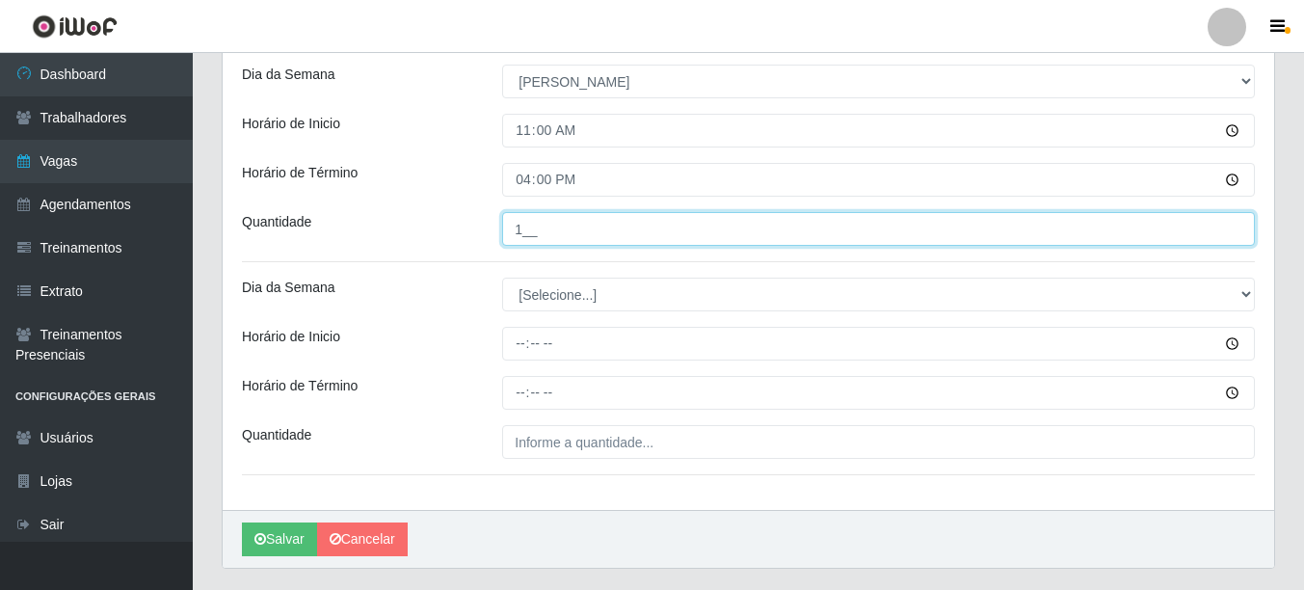
type input "1__"
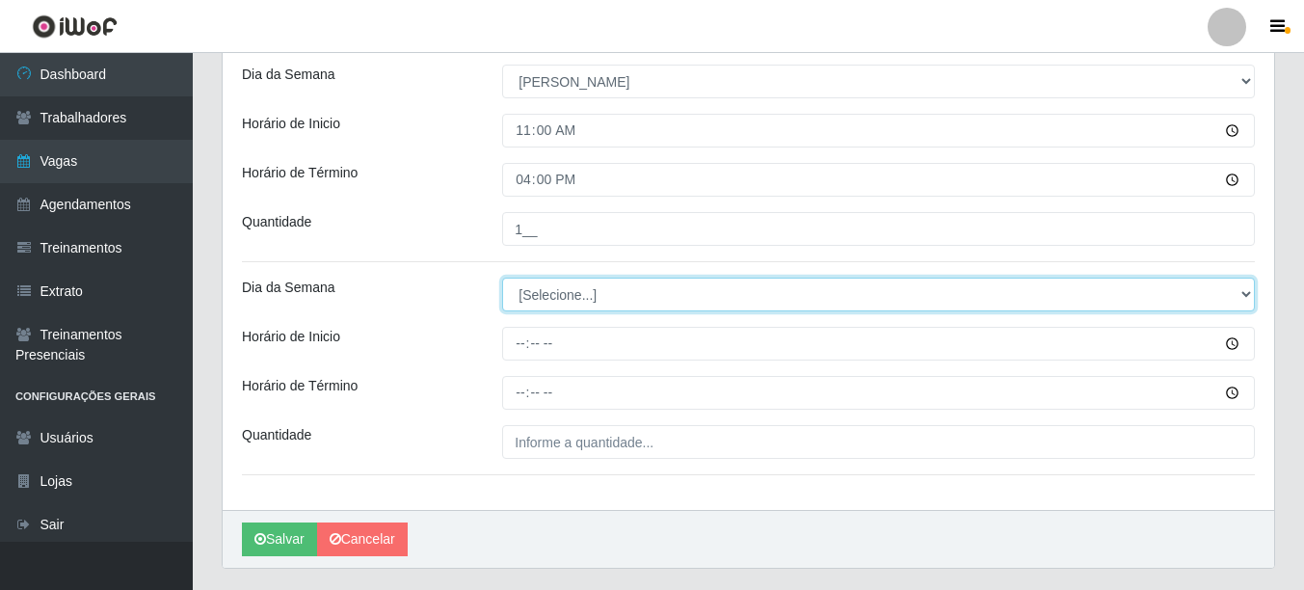
click at [552, 293] on select "[Selecione...] Segunda Terça Quarta Quinta Sexta Sábado Domingo" at bounding box center [878, 294] width 752 height 34
select select "0"
click at [502, 277] on select "[Selecione...] Segunda Terça Quarta Quinta Sexta Sábado Domingo" at bounding box center [878, 294] width 752 height 34
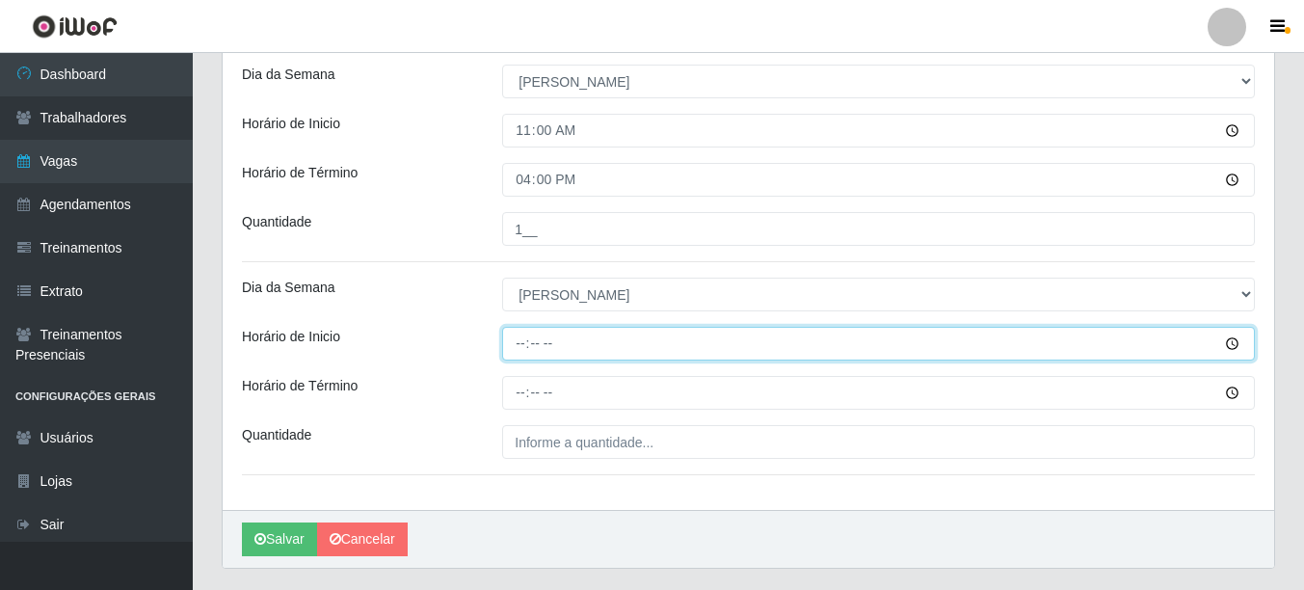
click at [518, 342] on input "Horário de Inicio" at bounding box center [878, 344] width 752 height 34
type input "12:00"
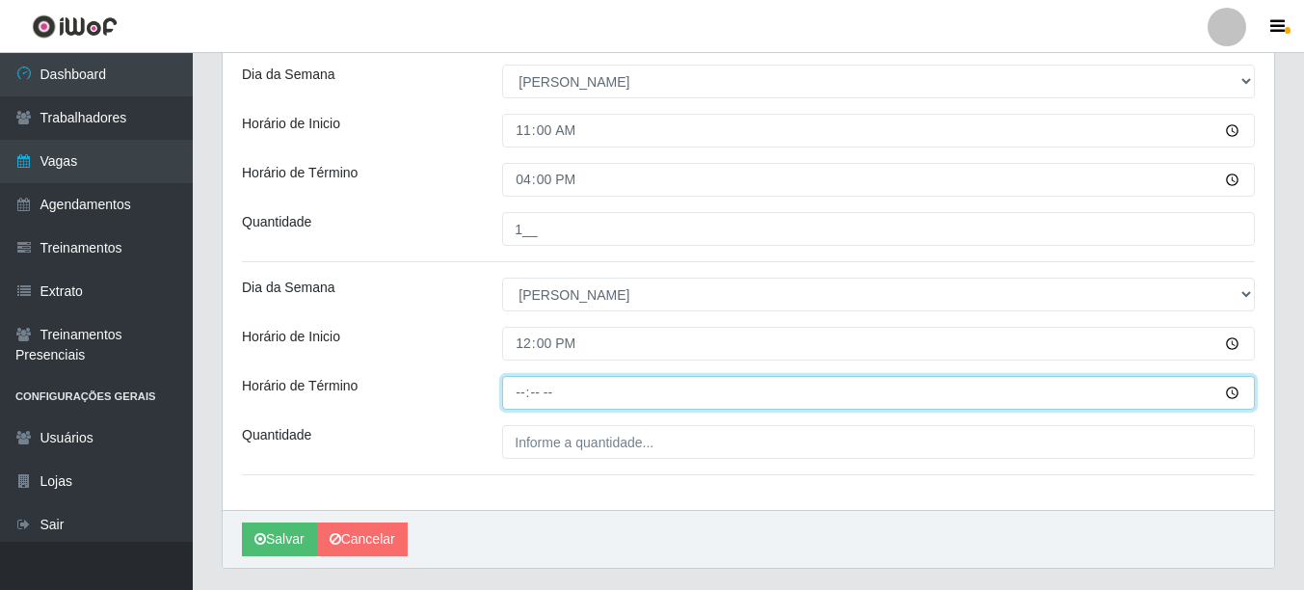
click at [517, 399] on input "Horário de Término" at bounding box center [878, 393] width 752 height 34
type input "17:00"
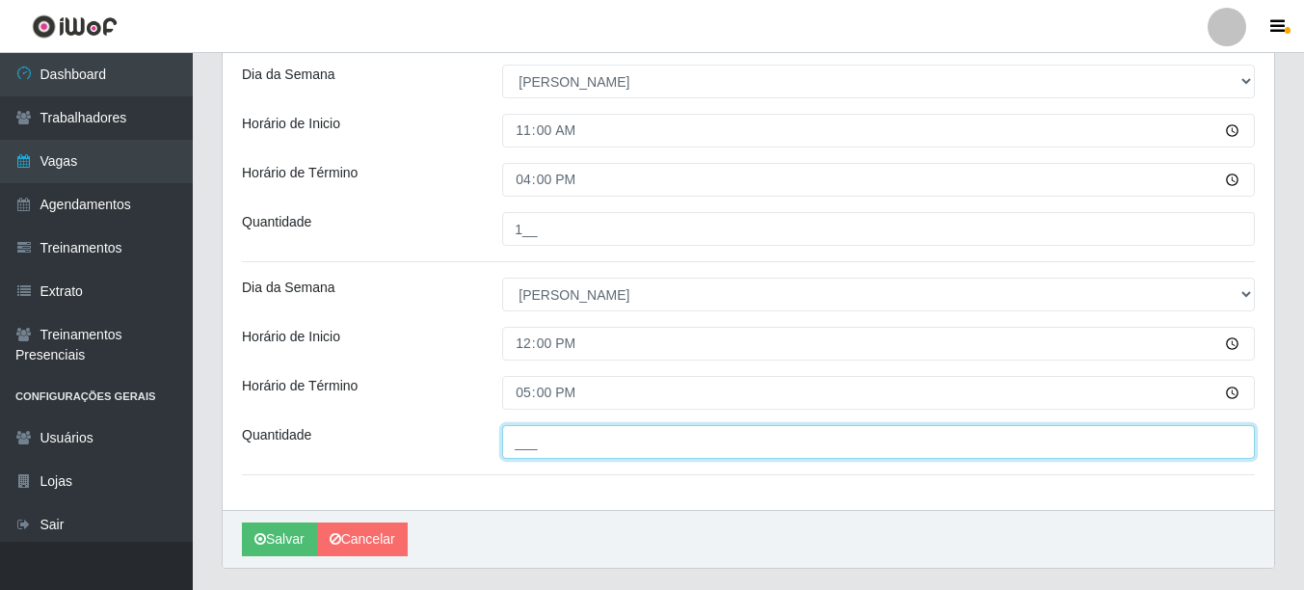
click at [529, 442] on input "___" at bounding box center [878, 442] width 752 height 34
type input "1__"
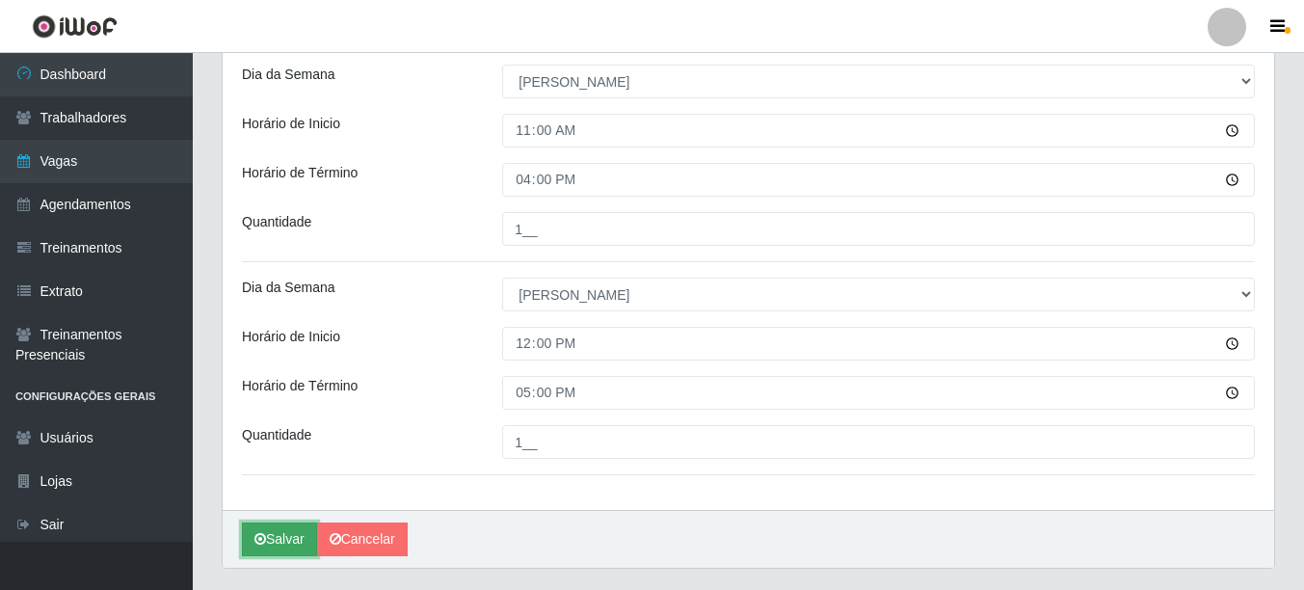
click at [290, 540] on button "Salvar" at bounding box center [279, 539] width 75 height 34
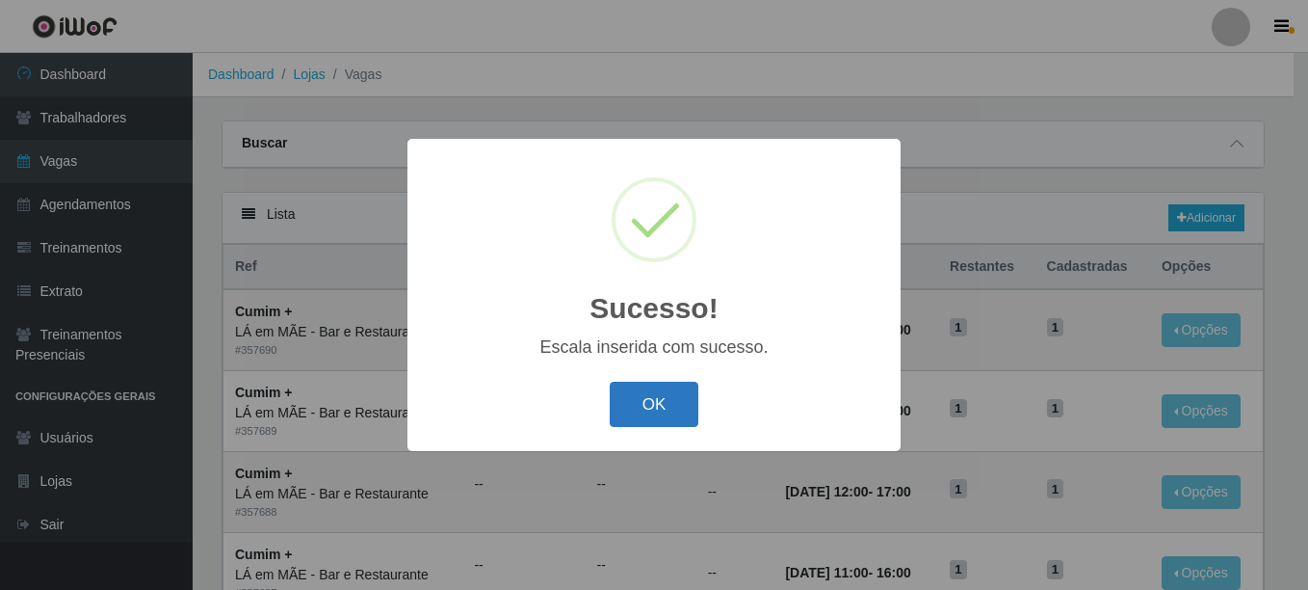
click at [646, 403] on button "OK" at bounding box center [655, 404] width 90 height 45
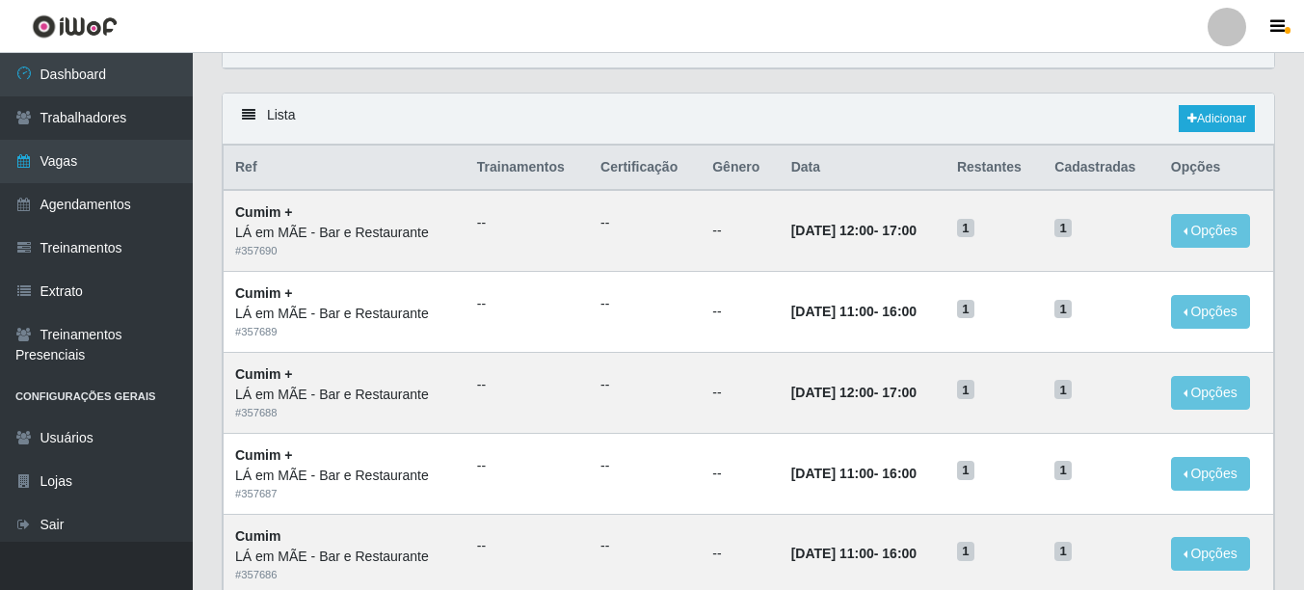
scroll to position [80, 0]
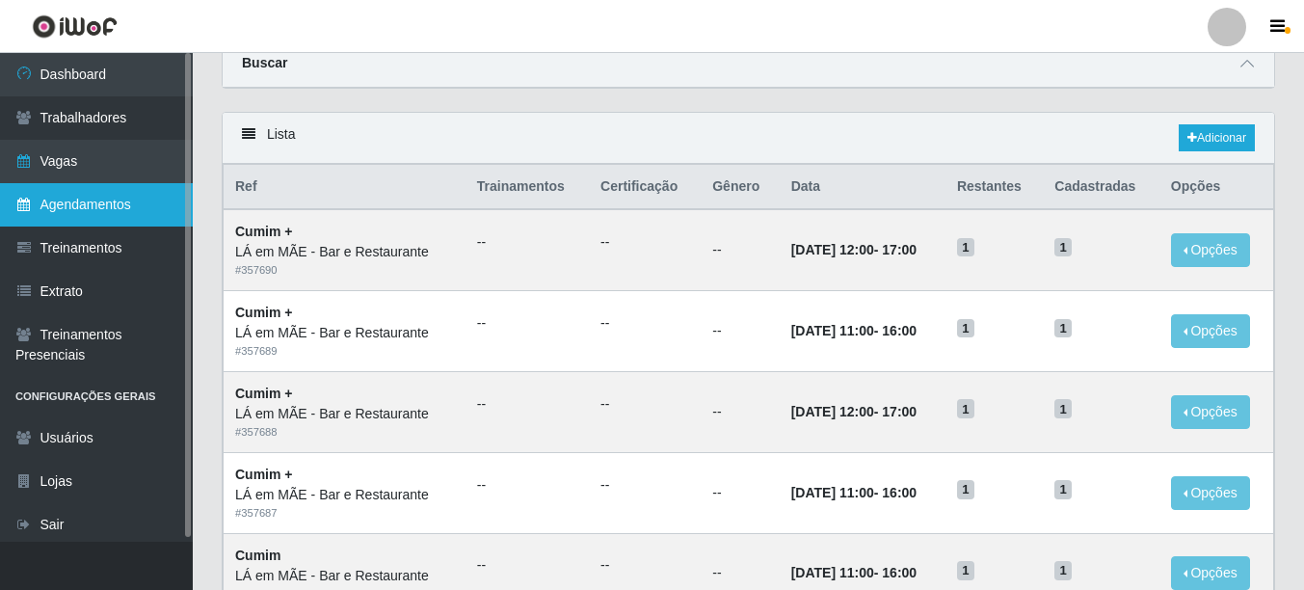
click at [72, 198] on link "Agendamentos" at bounding box center [96, 204] width 193 height 43
